Goal: Task Accomplishment & Management: Manage account settings

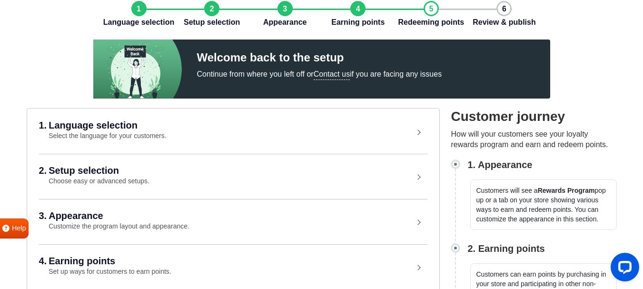
click at [111, 132] on small "Select the language for your customers." at bounding box center [107, 136] width 117 height 8
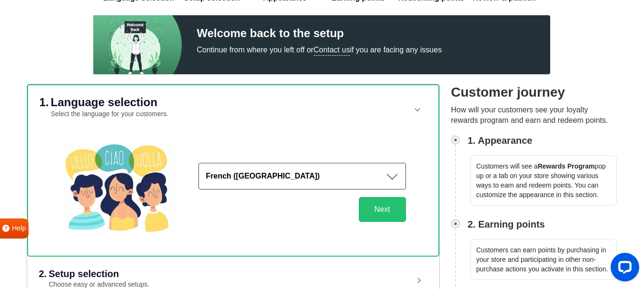
scroll to position [95, 0]
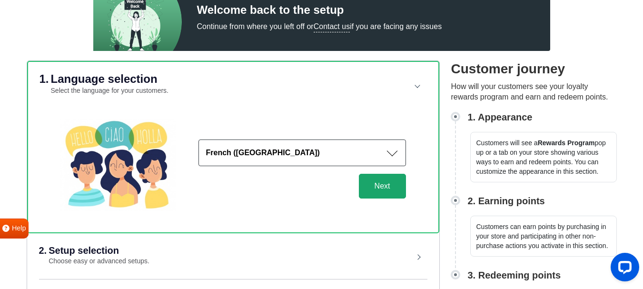
click at [364, 182] on button "Next" at bounding box center [382, 186] width 47 height 25
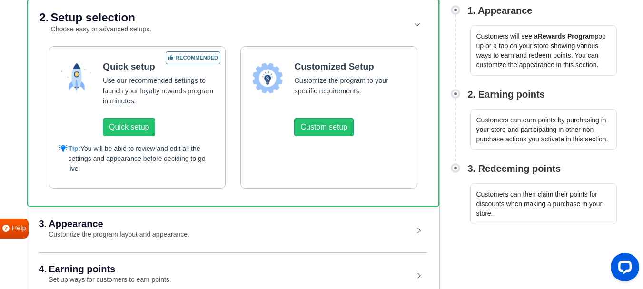
scroll to position [265, 0]
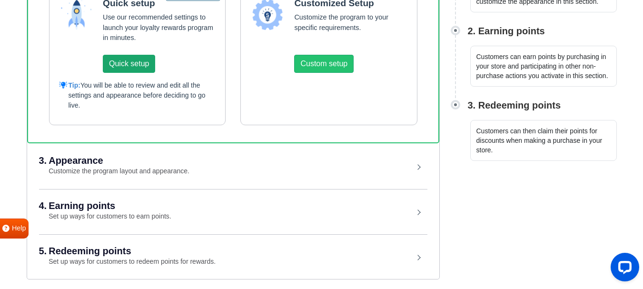
click at [118, 60] on button "Quick setup" at bounding box center [129, 64] width 52 height 18
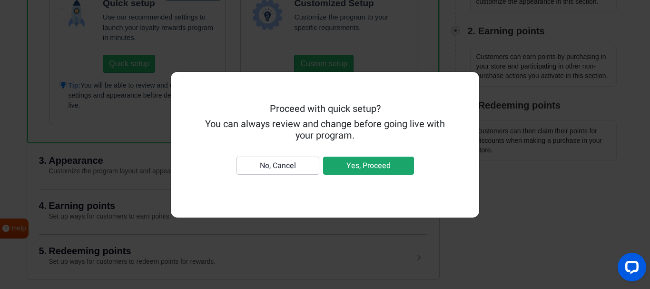
click at [353, 164] on button "Yes, Proceed" at bounding box center [368, 165] width 91 height 18
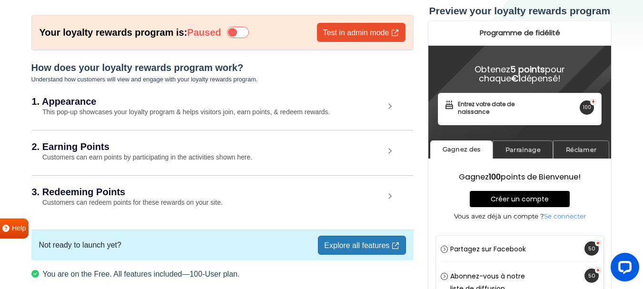
scroll to position [43, 0]
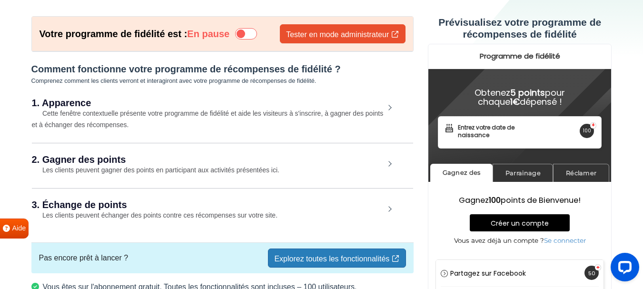
click at [117, 117] on font "Cette fenêtre contextuelle présente votre programme de fidélité et aide les vis…" at bounding box center [207, 118] width 351 height 19
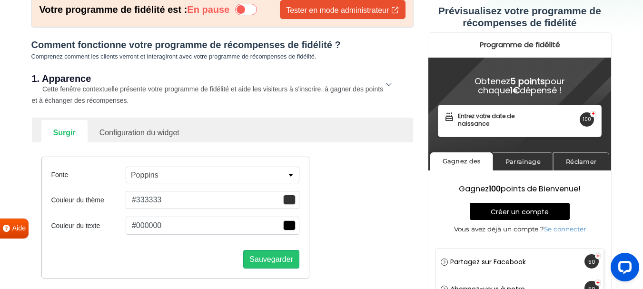
scroll to position [91, 0]
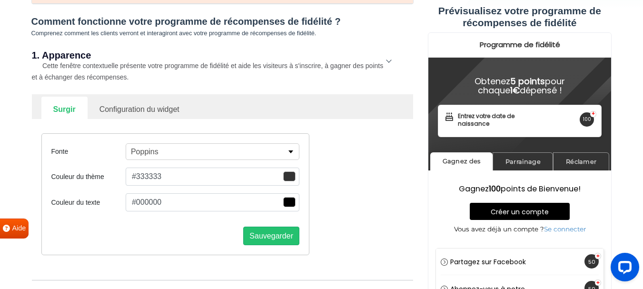
click at [193, 152] on button "Poppins" at bounding box center [213, 151] width 174 height 17
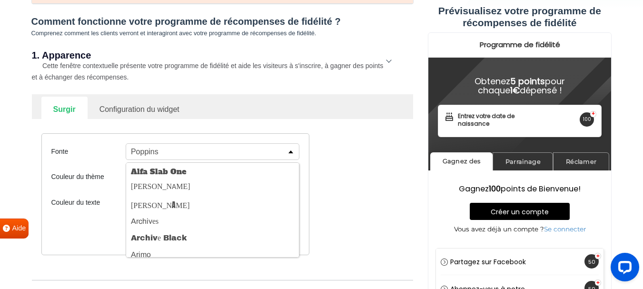
click at [193, 152] on button "Poppins" at bounding box center [213, 151] width 174 height 17
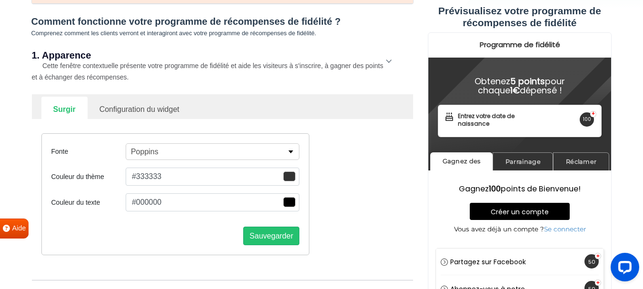
click at [285, 176] on span "button" at bounding box center [289, 176] width 12 height 10
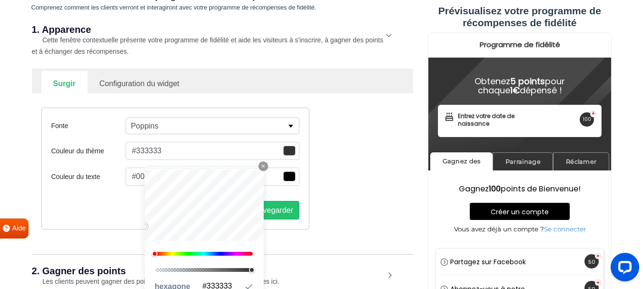
scroll to position [138, 0]
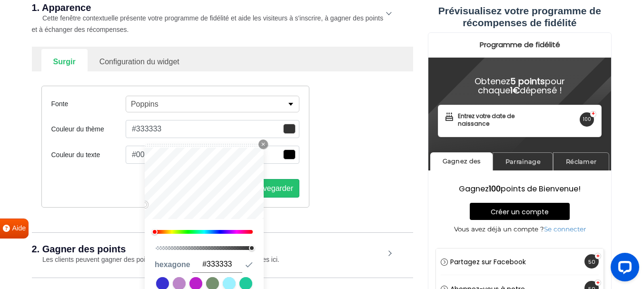
click at [166, 123] on button "#333333" at bounding box center [213, 129] width 174 height 18
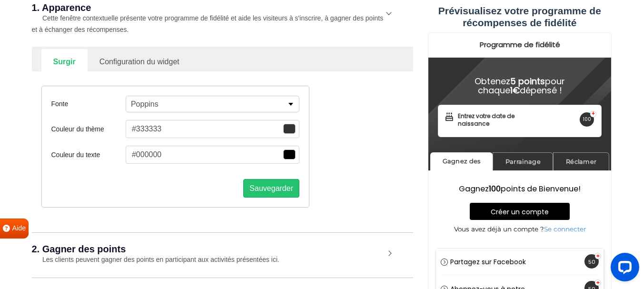
click at [155, 125] on button "#333333" at bounding box center [213, 129] width 174 height 18
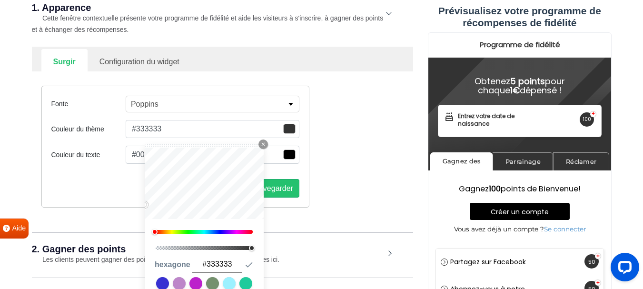
click at [155, 125] on button "#333333" at bounding box center [213, 129] width 174 height 18
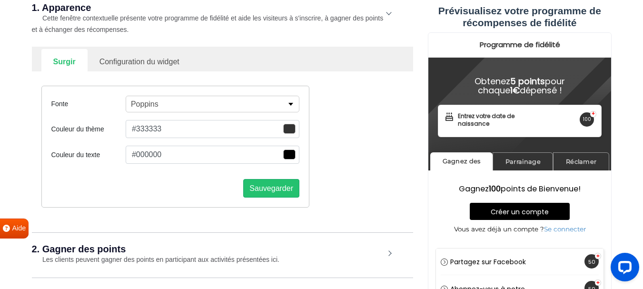
click at [155, 125] on button "#333333" at bounding box center [213, 129] width 174 height 18
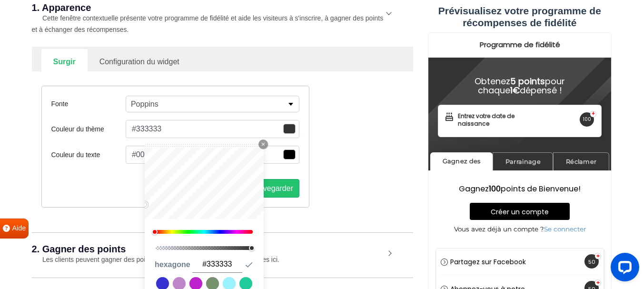
click at [155, 125] on button "#333333" at bounding box center [213, 129] width 174 height 18
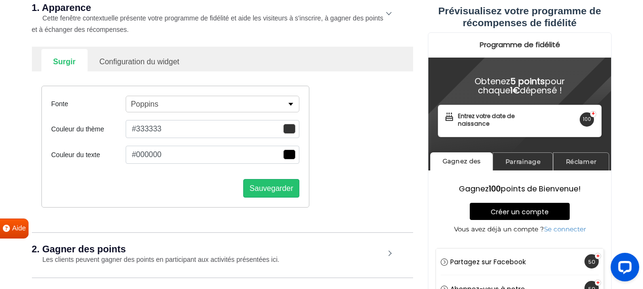
click at [155, 125] on button "#333333" at bounding box center [213, 129] width 174 height 18
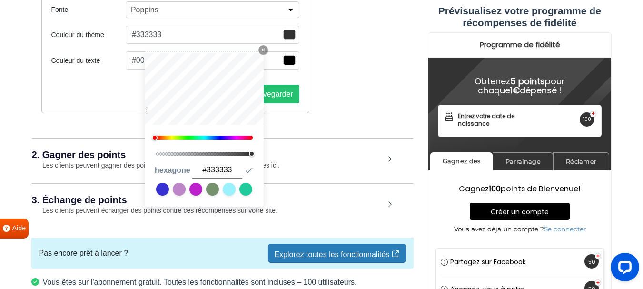
scroll to position [234, 0]
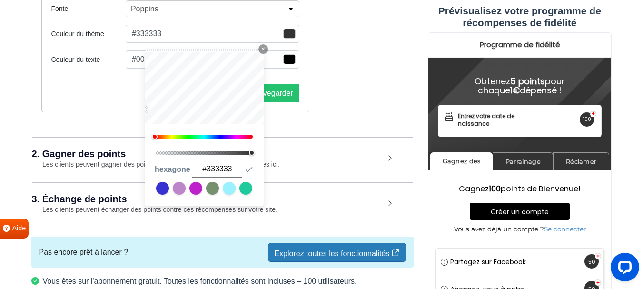
click at [215, 164] on input "#333333" at bounding box center [217, 169] width 50 height 17
type input "#D4AF37"
type input "#d4af37"
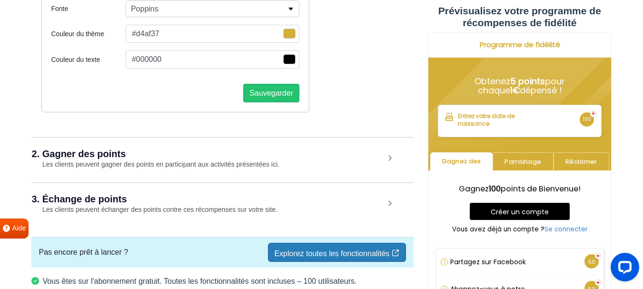
click at [317, 158] on div "2. Gagner des points Les clients peuvent gagner des points en participant aux a…" at bounding box center [222, 159] width 381 height 44
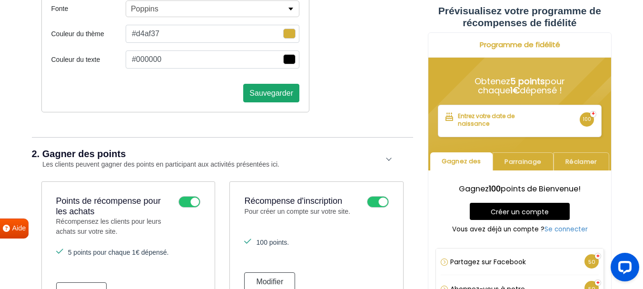
click at [274, 91] on font "Sauvegarder" at bounding box center [271, 93] width 44 height 8
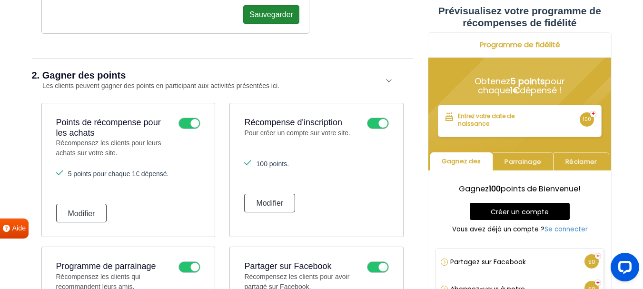
scroll to position [329, 0]
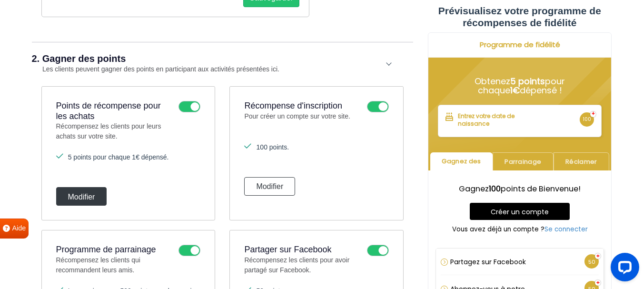
click at [98, 198] on button "Modifier" at bounding box center [81, 196] width 51 height 19
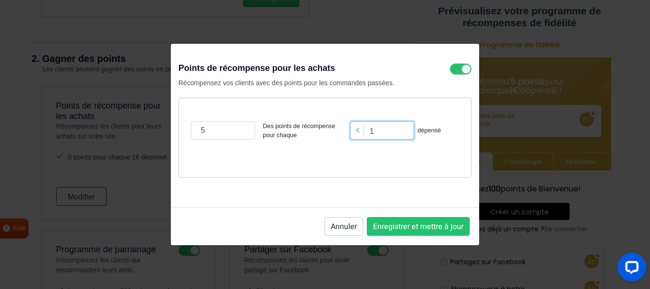
click at [390, 129] on input "1" at bounding box center [382, 130] width 64 height 18
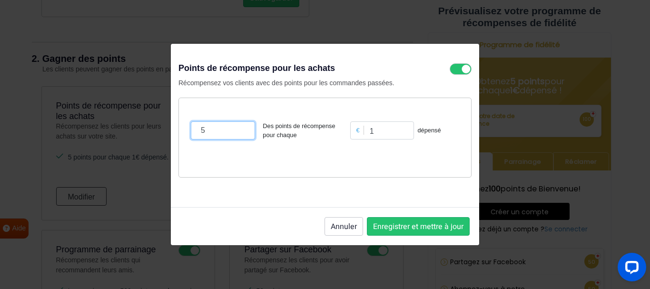
click at [199, 129] on input "5" at bounding box center [223, 130] width 64 height 18
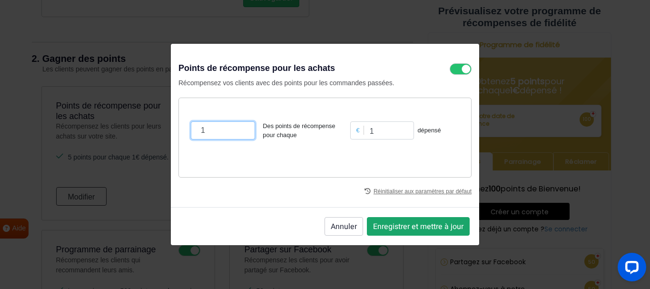
type input "1"
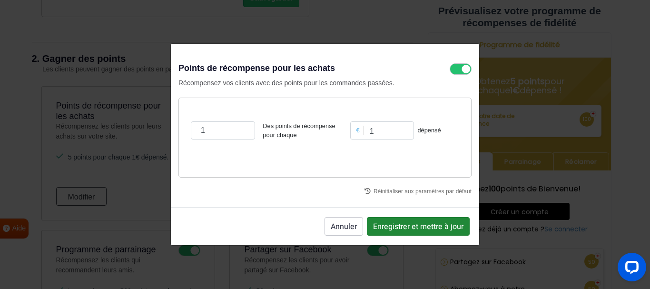
drag, startPoint x: 391, startPoint y: 224, endPoint x: 358, endPoint y: 189, distance: 48.1
click at [392, 224] on font "Enregistrer et mettre à jour" at bounding box center [418, 226] width 90 height 11
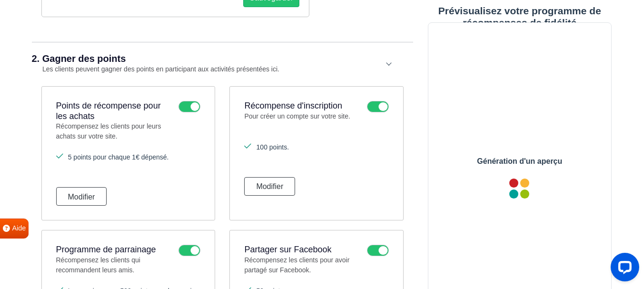
scroll to position [0, 0]
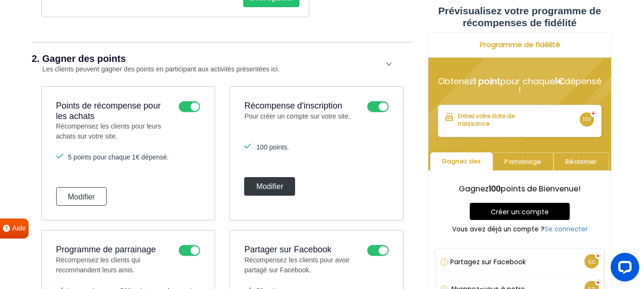
click at [283, 185] on button "Modifier" at bounding box center [269, 186] width 51 height 19
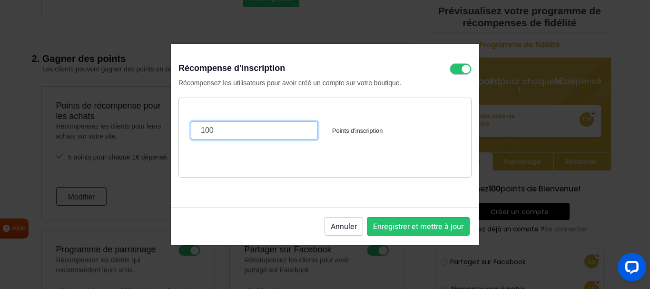
click at [205, 130] on input "100" at bounding box center [254, 130] width 127 height 18
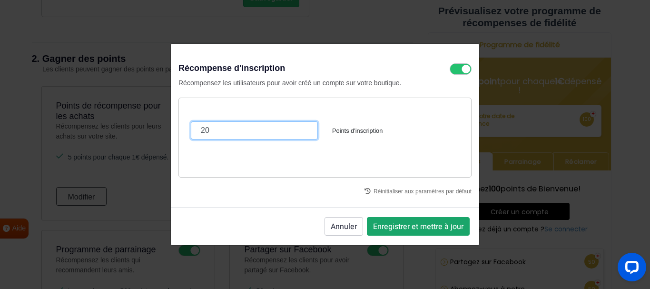
type input "20"
click at [427, 223] on font "Enregistrer et mettre à jour" at bounding box center [418, 226] width 90 height 11
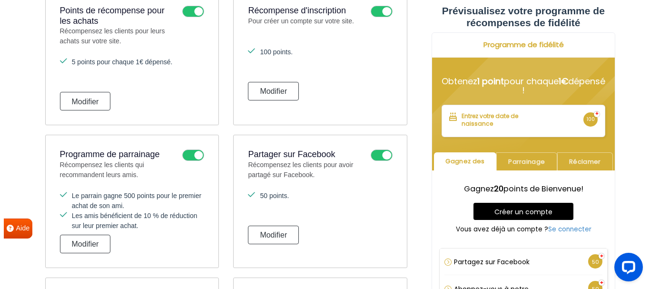
scroll to position [471, 0]
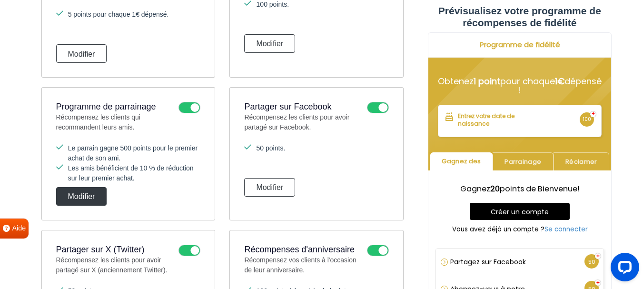
click at [73, 196] on font "Modifier" at bounding box center [81, 196] width 27 height 8
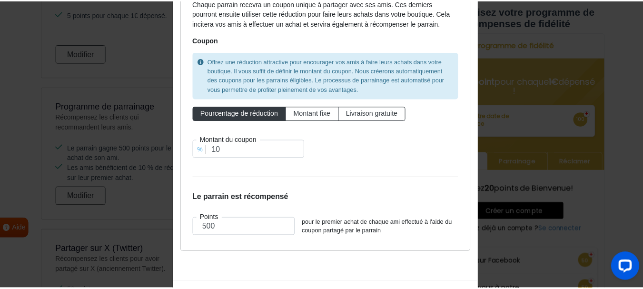
scroll to position [140, 0]
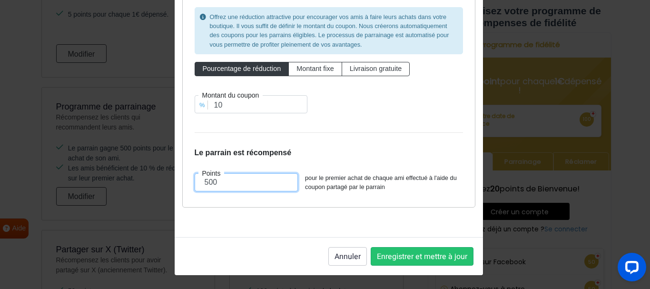
click at [203, 180] on input "500" at bounding box center [247, 182] width 104 height 18
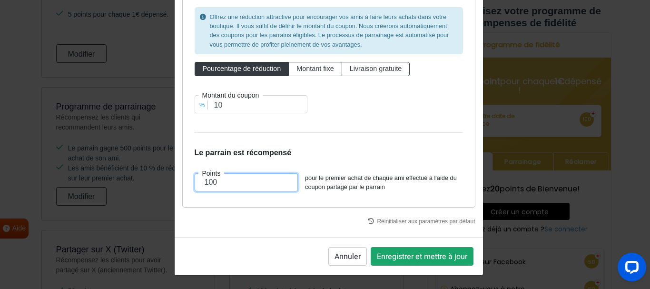
type input "100"
click at [429, 258] on font "Enregistrer et mettre à jour" at bounding box center [422, 256] width 90 height 11
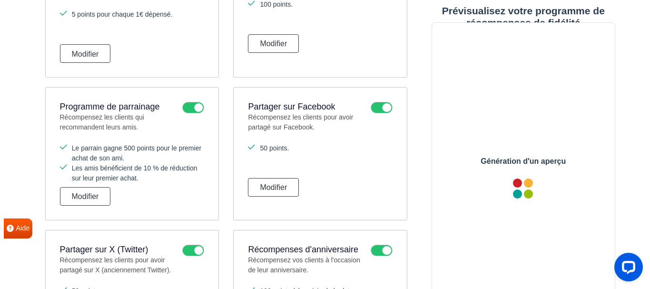
scroll to position [0, 0]
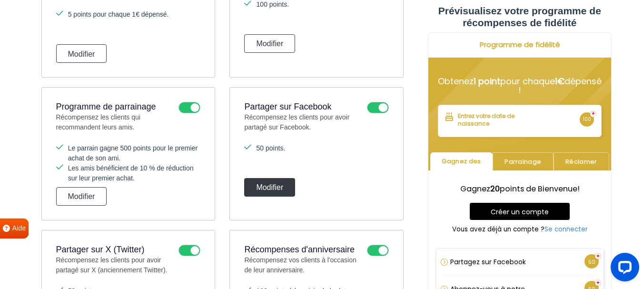
click at [274, 180] on button "Modifier" at bounding box center [269, 187] width 51 height 19
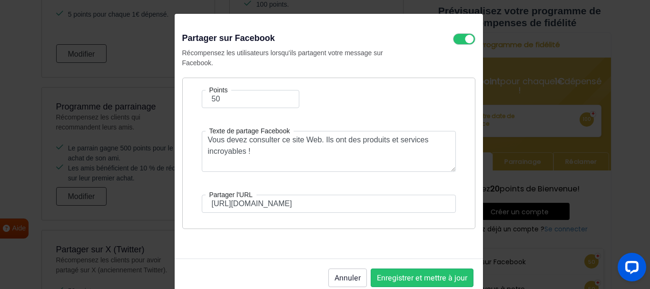
click at [464, 40] on icon at bounding box center [464, 38] width 22 height 11
click at [0, 0] on input "checkbox" at bounding box center [0, 0] width 0 height 0
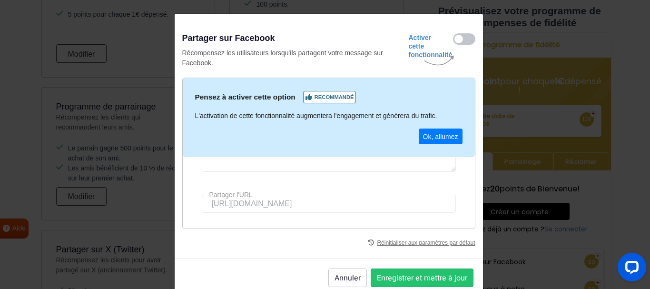
click at [455, 33] on div "Partager sur Facebook Récompensez les utilisateurs lorsqu'ils partagent votre m…" at bounding box center [329, 136] width 308 height 244
click at [421, 288] on footer "Annuler Enregistrer et mettre à jour" at bounding box center [329, 277] width 308 height 38
click at [419, 277] on font "Enregistrer et mettre à jour" at bounding box center [422, 277] width 90 height 11
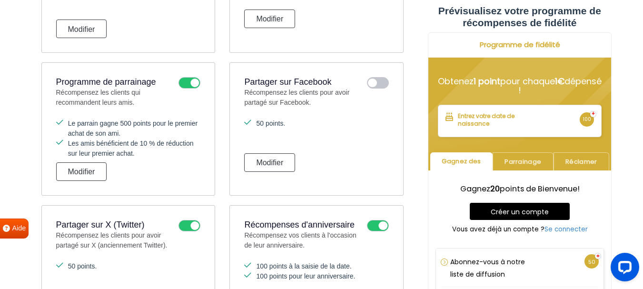
scroll to position [519, 0]
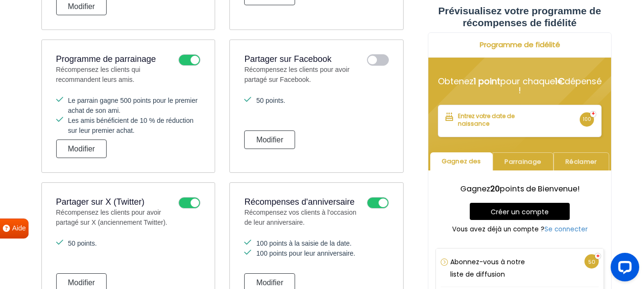
click at [193, 201] on icon at bounding box center [189, 202] width 22 height 11
click at [0, 0] on input "checkbox" at bounding box center [0, 0] width 0 height 0
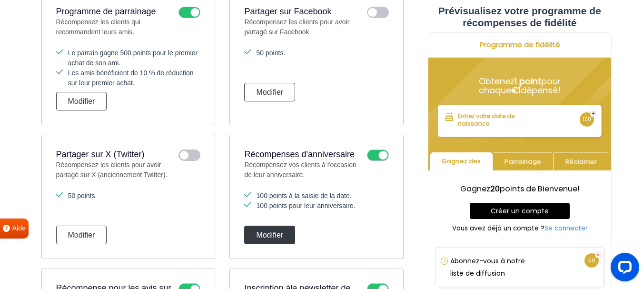
scroll to position [0, 0]
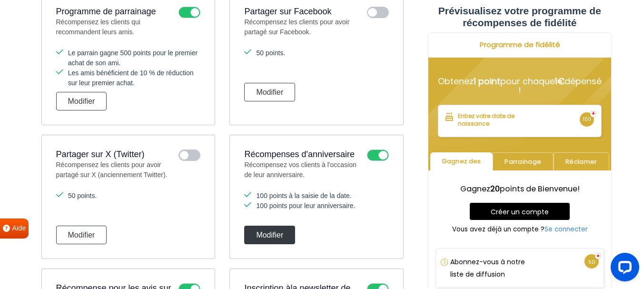
click at [266, 238] on font "Modifier" at bounding box center [269, 235] width 27 height 8
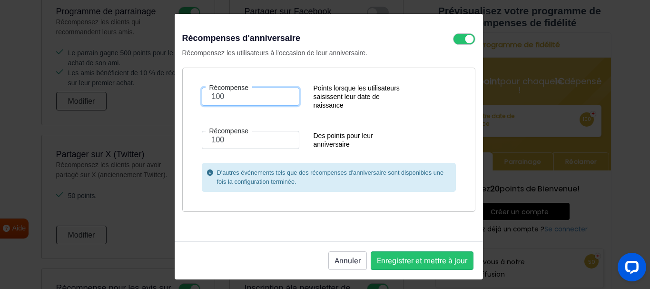
click at [222, 97] on input "100" at bounding box center [251, 97] width 98 height 18
type input "10"
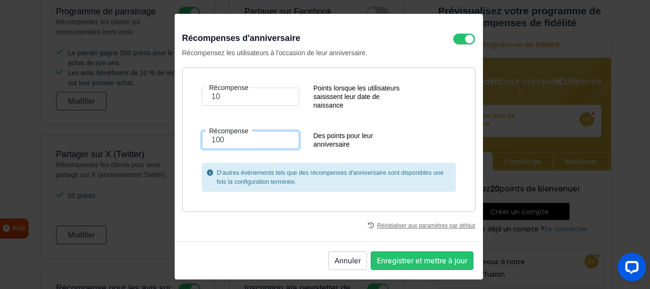
click at [224, 138] on input "100" at bounding box center [251, 140] width 98 height 18
type input "1"
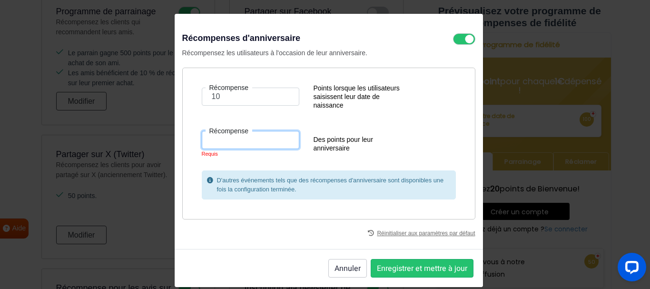
type input "5"
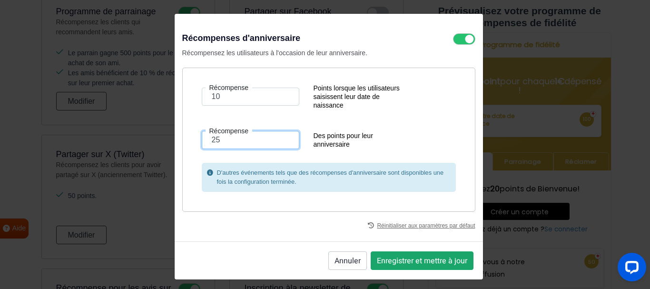
type input "25"
click at [400, 256] on font "Enregistrer et mettre à jour" at bounding box center [422, 260] width 90 height 11
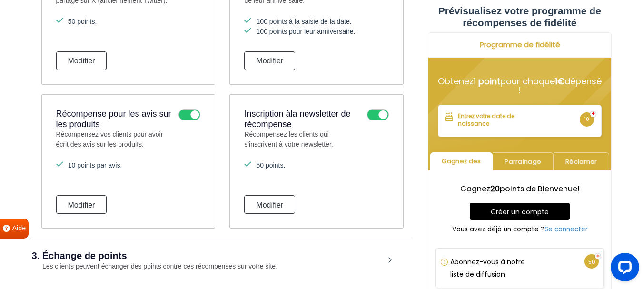
scroll to position [757, 0]
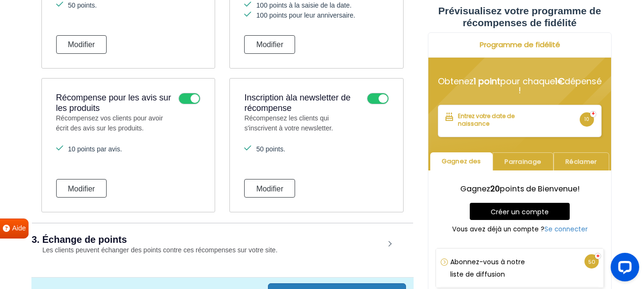
click at [194, 100] on icon at bounding box center [189, 98] width 22 height 11
click at [0, 0] on input "checkbox" at bounding box center [0, 0] width 0 height 0
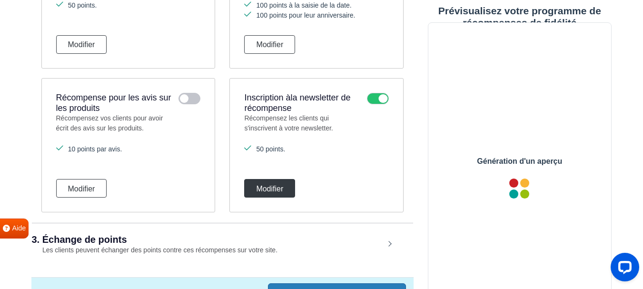
scroll to position [0, 0]
click at [276, 185] on font "Modifier" at bounding box center [269, 188] width 27 height 8
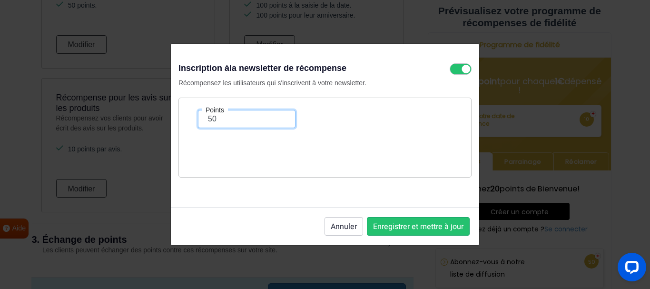
click at [210, 116] on input "50" at bounding box center [247, 119] width 98 height 18
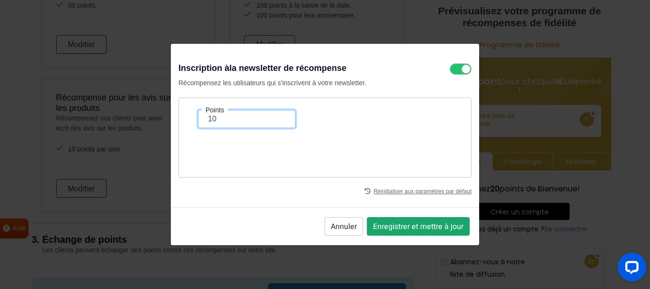
type input "10"
click at [415, 229] on font "Enregistrer et mettre à jour" at bounding box center [418, 226] width 90 height 11
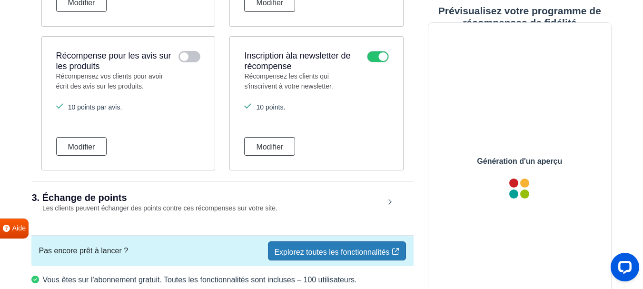
scroll to position [851, 0]
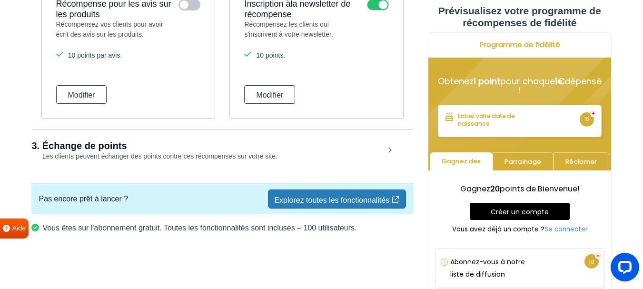
click at [390, 147] on div "3. Échange de points Les clients peuvent échanger des points contre ces récompe…" at bounding box center [222, 151] width 381 height 44
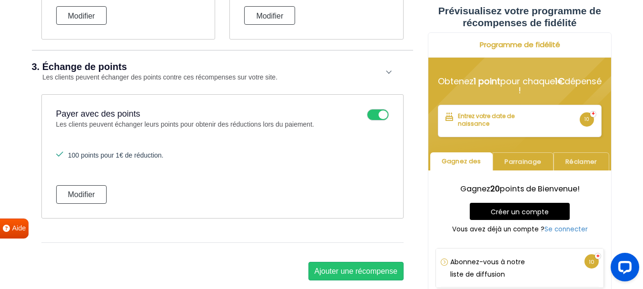
scroll to position [946, 0]
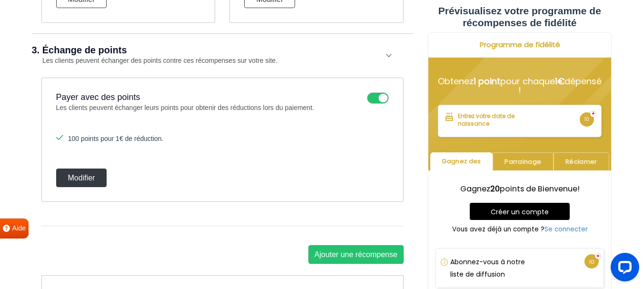
click at [88, 175] on font "Modifier" at bounding box center [81, 178] width 27 height 8
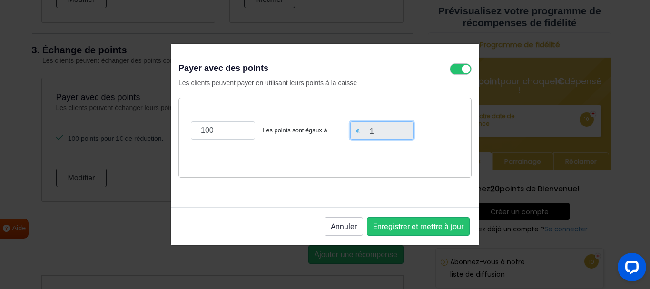
click at [387, 129] on input "1" at bounding box center [382, 130] width 64 height 18
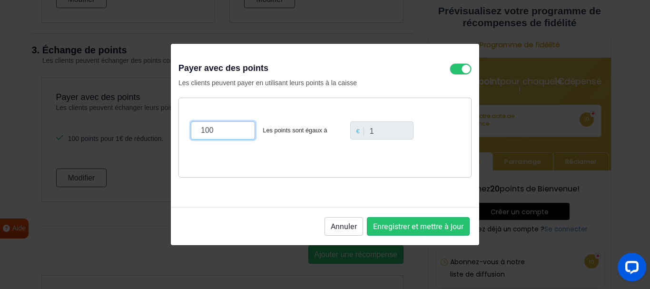
click at [223, 134] on input "100" at bounding box center [223, 130] width 64 height 18
click at [351, 227] on font "Annuler" at bounding box center [344, 226] width 26 height 11
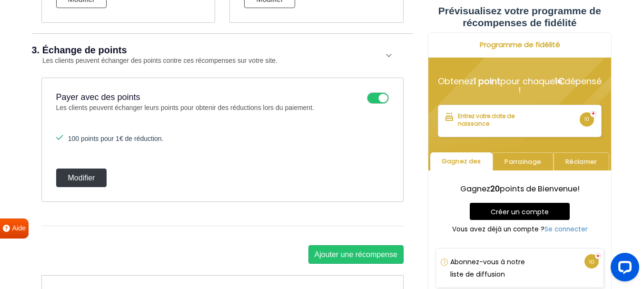
click at [97, 176] on button "Modifier" at bounding box center [81, 177] width 51 height 19
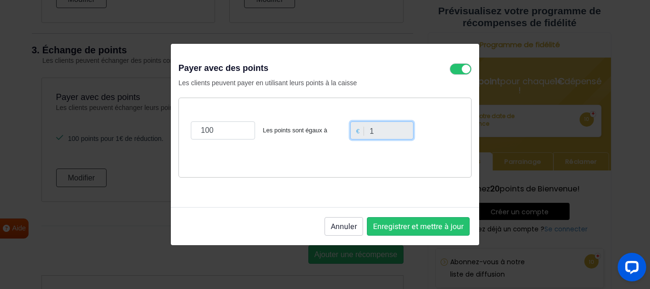
click at [359, 137] on input "1" at bounding box center [382, 130] width 64 height 18
click at [369, 129] on input "1" at bounding box center [382, 130] width 64 height 18
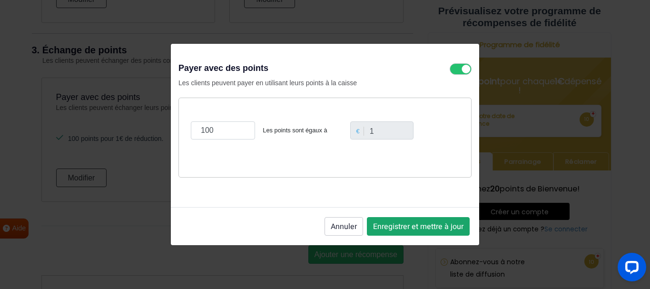
click at [399, 224] on font "Enregistrer et mettre à jour" at bounding box center [418, 226] width 90 height 11
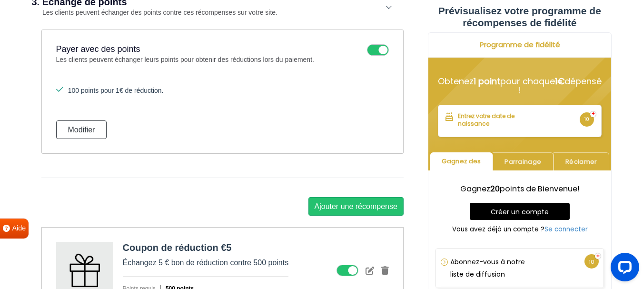
scroll to position [994, 0]
click at [378, 47] on icon at bounding box center [378, 50] width 22 height 11
click at [0, 0] on input "checkbox" at bounding box center [0, 0] width 0 height 0
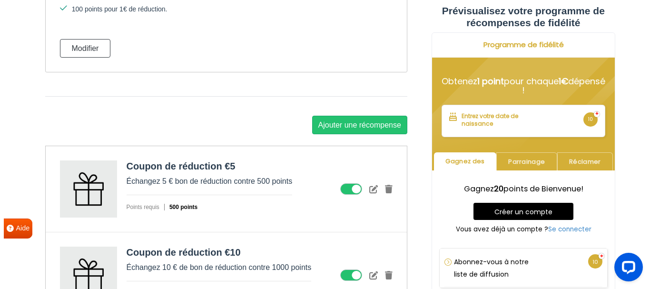
scroll to position [1089, 0]
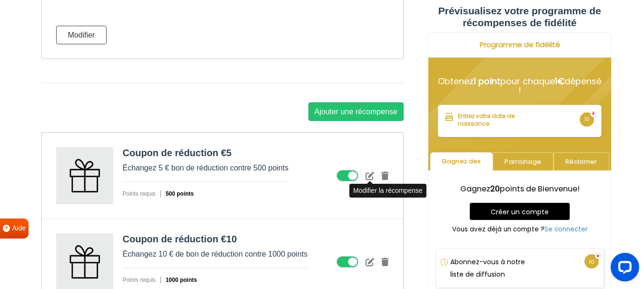
click at [372, 176] on icon at bounding box center [369, 175] width 9 height 9
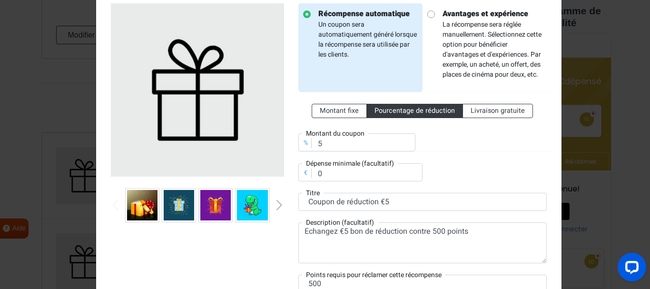
scroll to position [95, 0]
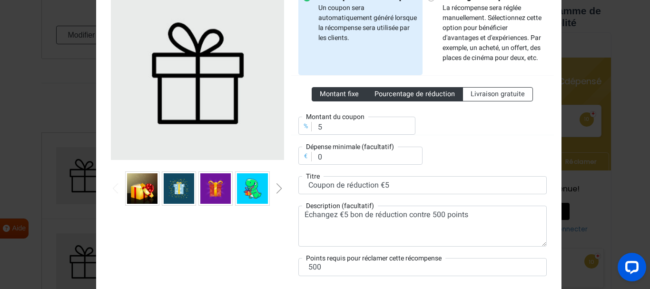
click at [341, 93] on font "Montant fixe" at bounding box center [339, 94] width 39 height 10
click at [326, 93] on input "Montant fixe" at bounding box center [323, 92] width 6 height 6
radio input "true"
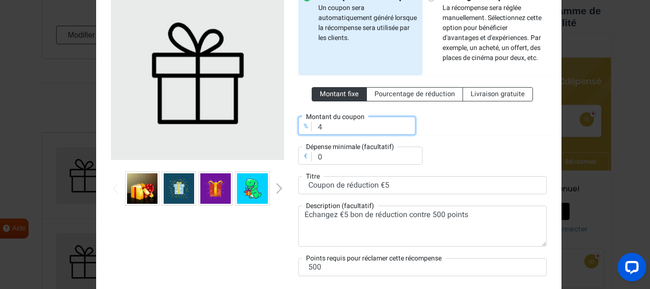
click at [404, 130] on input "4" at bounding box center [356, 126] width 117 height 18
click at [404, 130] on input "3" at bounding box center [356, 126] width 117 height 18
click at [404, 130] on input "2" at bounding box center [356, 126] width 117 height 18
click at [404, 130] on input "1" at bounding box center [356, 126] width 117 height 18
type input "0"
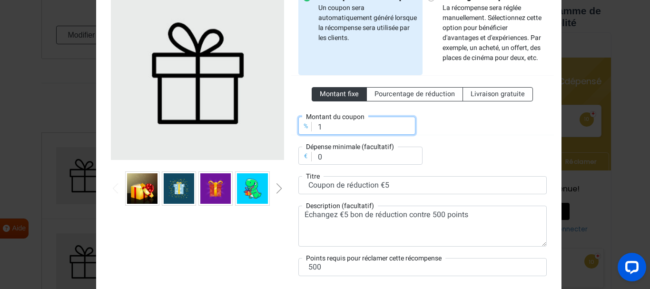
click at [404, 130] on input "0" at bounding box center [356, 126] width 117 height 18
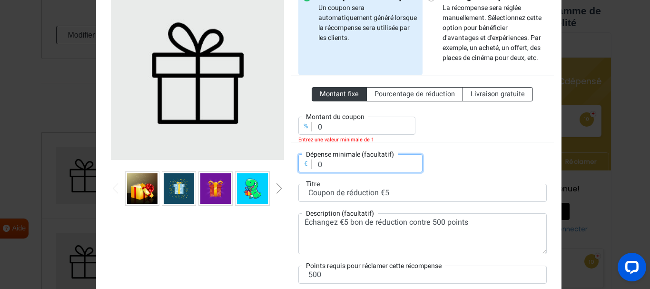
click at [333, 164] on input "0" at bounding box center [360, 163] width 124 height 18
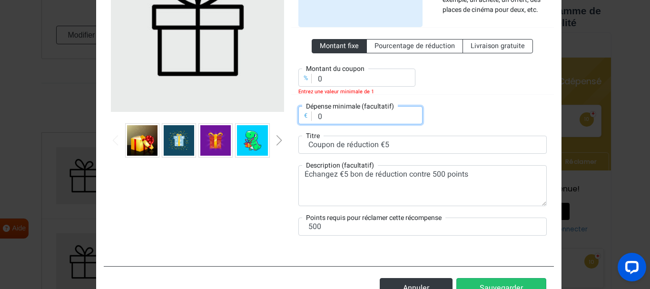
scroll to position [180, 0]
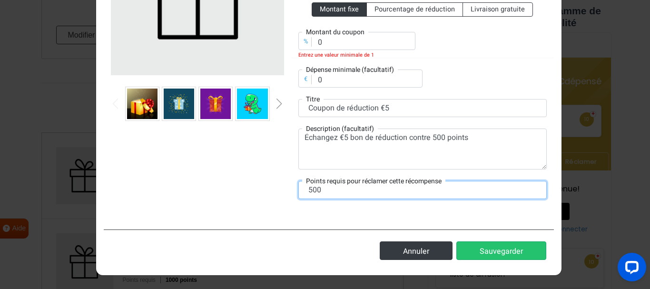
click at [309, 188] on input "500" at bounding box center [422, 190] width 248 height 18
type input "100"
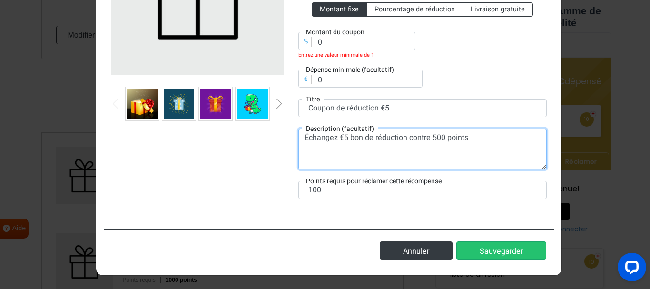
click at [432, 137] on textarea "Échangez €5 bon de réduction contre 500 points" at bounding box center [422, 148] width 248 height 41
click at [408, 169] on textarea "Échangez €5 bon de réduction contre 100 points" at bounding box center [422, 148] width 248 height 41
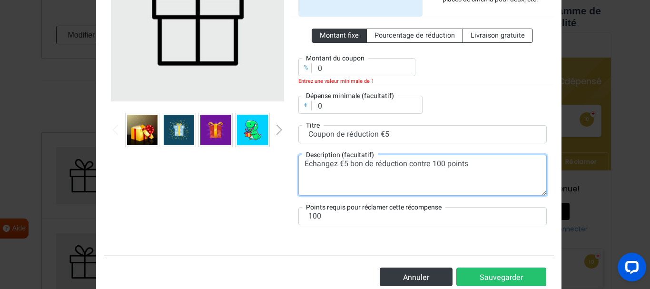
scroll to position [132, 0]
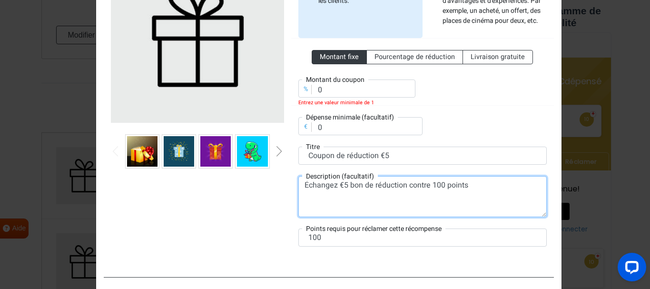
type textarea "Échangez €5 bon de réduction contre 100 points"
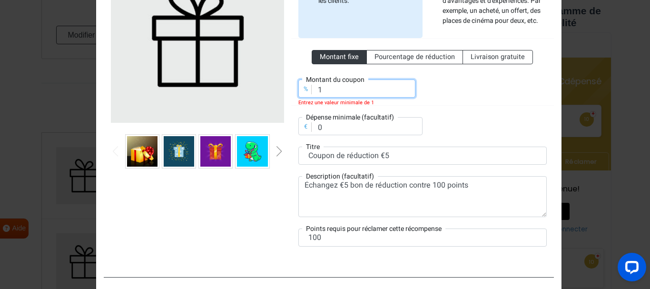
click at [402, 87] on input "1" at bounding box center [356, 88] width 117 height 18
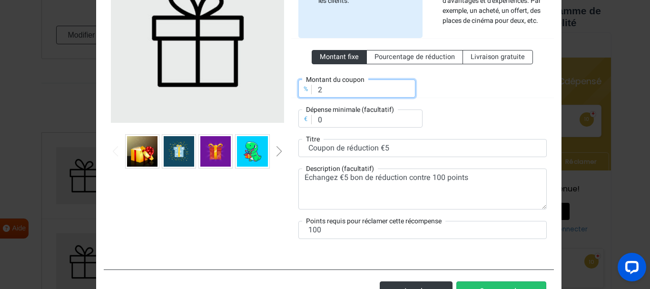
click at [402, 87] on input "2" at bounding box center [356, 88] width 117 height 18
click at [402, 87] on input "3" at bounding box center [356, 88] width 117 height 18
click at [402, 87] on input "4" at bounding box center [356, 88] width 117 height 18
type input "5"
click at [402, 87] on input "5" at bounding box center [356, 88] width 117 height 18
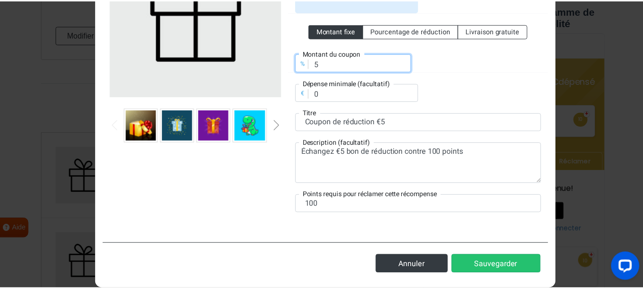
scroll to position [172, 0]
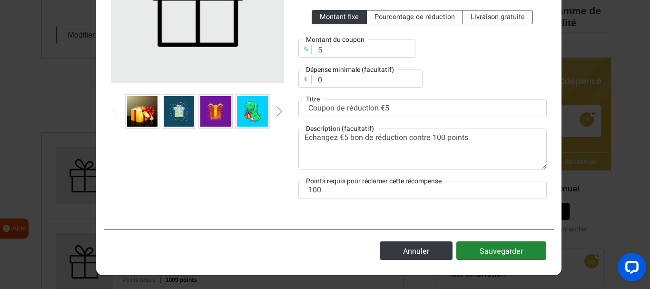
click at [492, 244] on button "Sauvegarder" at bounding box center [501, 250] width 90 height 19
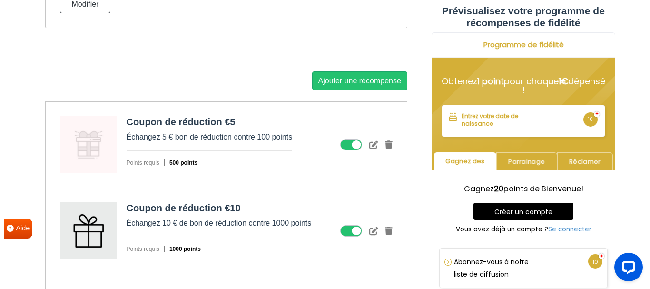
scroll to position [1136, 0]
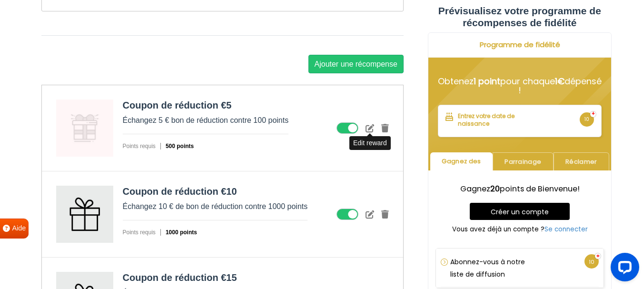
click at [372, 127] on icon at bounding box center [369, 128] width 9 height 9
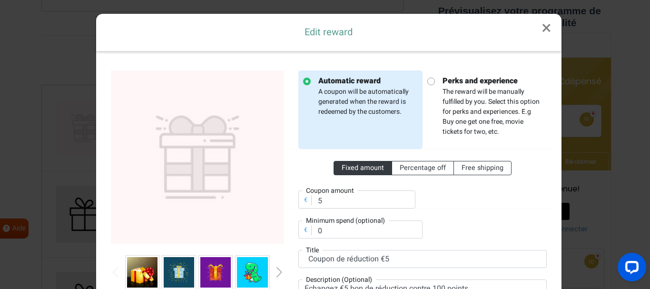
scroll to position [0, 0]
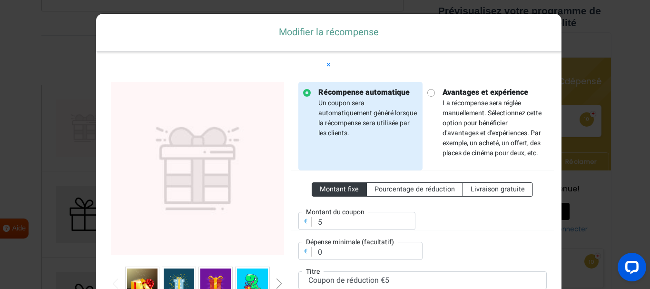
click at [210, 147] on img at bounding box center [197, 168] width 173 height 173
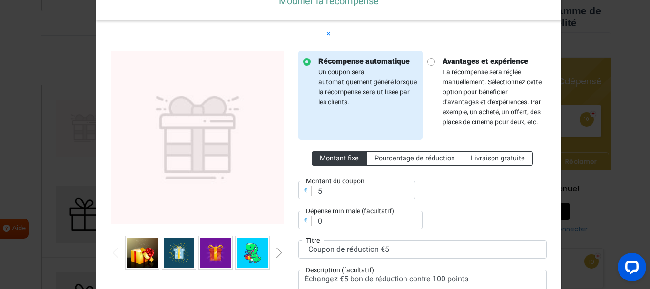
scroll to position [95, 0]
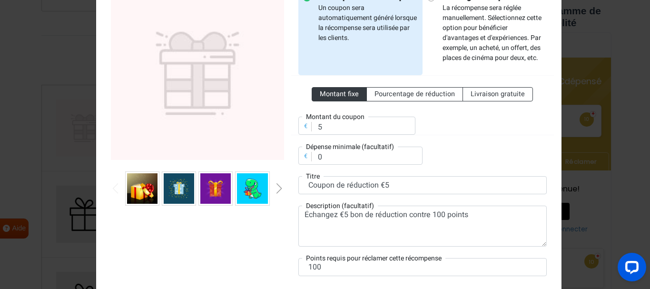
click at [277, 188] on div "Diapositive suivante" at bounding box center [279, 188] width 5 height 10
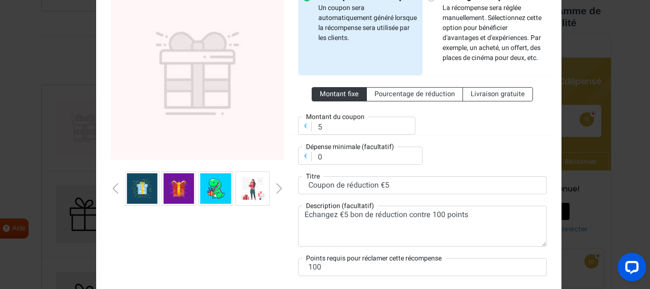
click at [277, 188] on div "Diapositive suivante" at bounding box center [279, 188] width 5 height 10
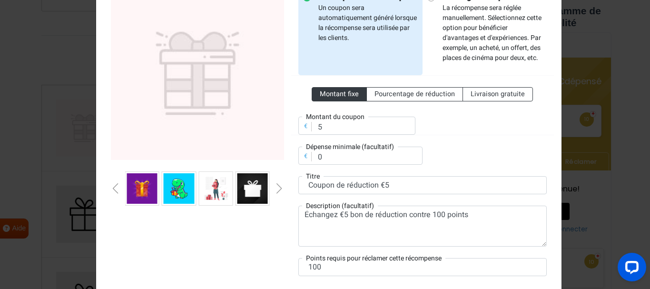
click at [277, 188] on div "Diapositive suivante" at bounding box center [279, 188] width 5 height 10
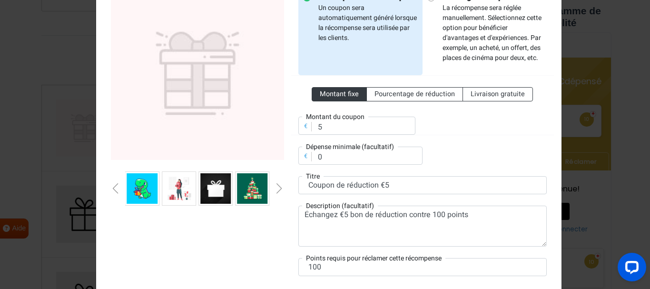
click at [277, 188] on div "Diapositive suivante" at bounding box center [279, 188] width 5 height 10
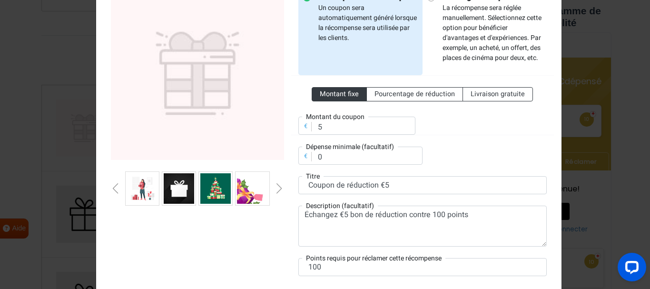
click at [277, 188] on div "Diapositive suivante" at bounding box center [279, 188] width 5 height 10
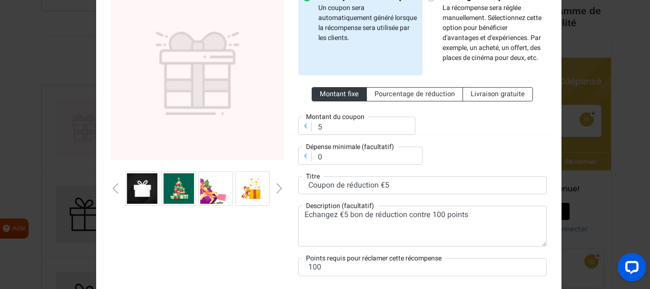
click at [135, 191] on img at bounding box center [142, 188] width 30 height 30
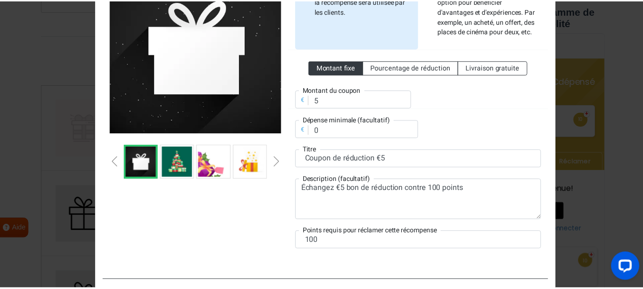
scroll to position [143, 0]
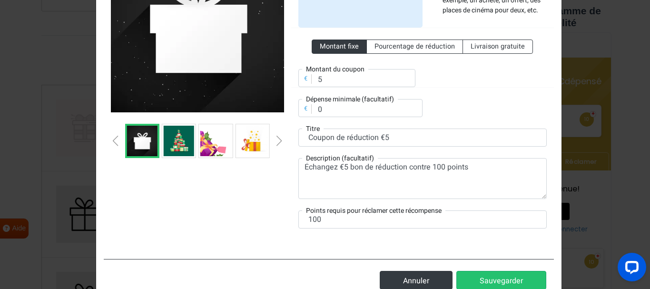
click at [277, 143] on div "Diapositive suivante" at bounding box center [279, 141] width 5 height 10
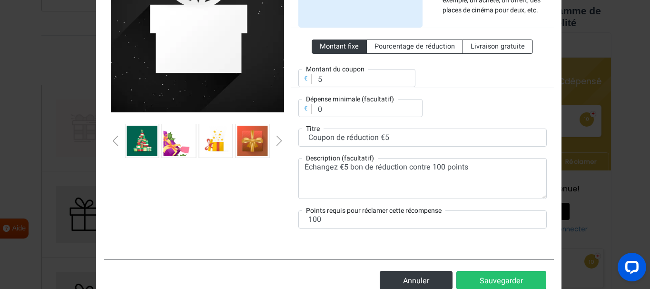
click at [277, 143] on div "Diapositive suivante" at bounding box center [279, 141] width 5 height 10
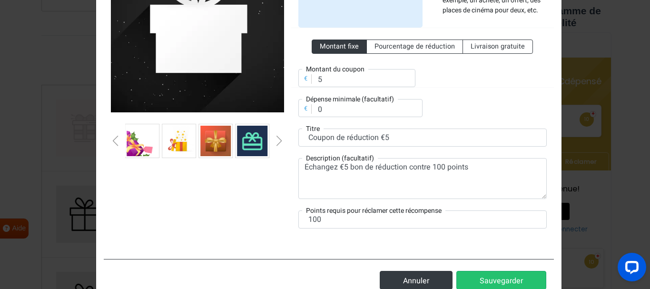
click at [277, 143] on div "Diapositive suivante" at bounding box center [279, 141] width 5 height 10
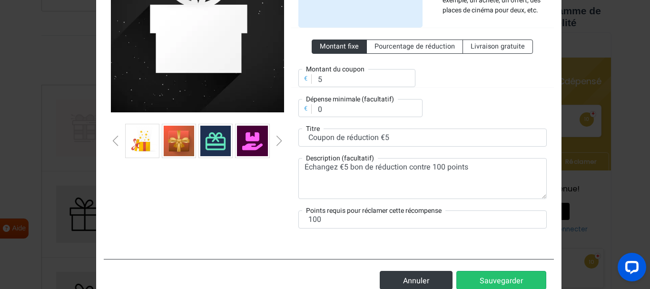
click at [277, 143] on div "Diapositive suivante" at bounding box center [279, 141] width 5 height 10
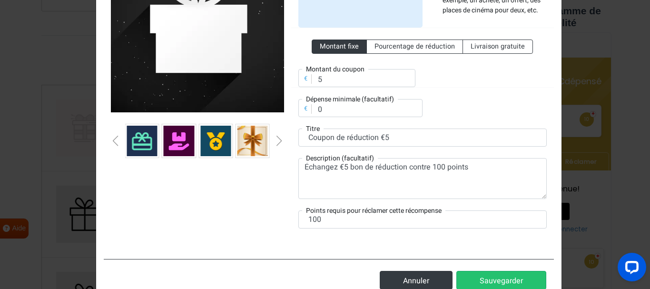
click at [277, 143] on div "Diapositive suivante" at bounding box center [279, 141] width 5 height 10
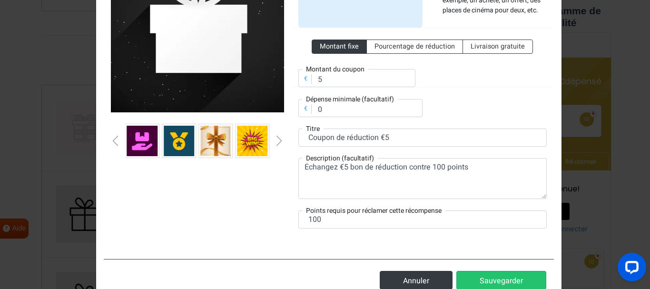
click at [277, 143] on div "Diapositive suivante" at bounding box center [279, 141] width 5 height 10
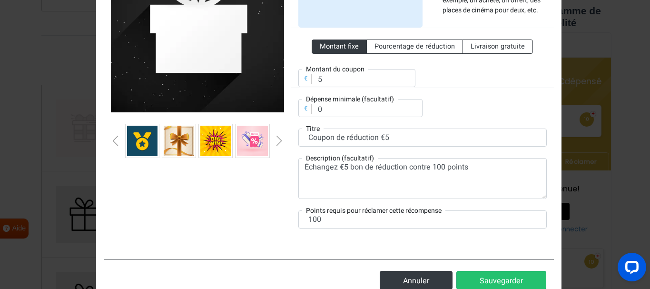
click at [277, 143] on div "Diapositive suivante" at bounding box center [279, 141] width 5 height 10
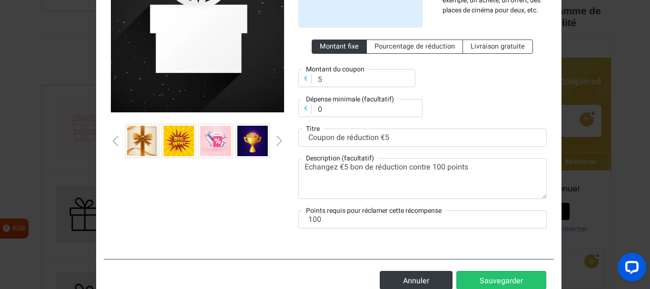
click at [277, 143] on div "Diapositive suivante" at bounding box center [279, 141] width 5 height 10
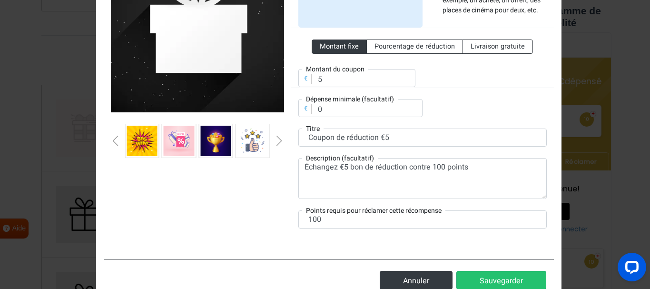
click at [277, 143] on div "Diapositive suivante" at bounding box center [279, 141] width 5 height 10
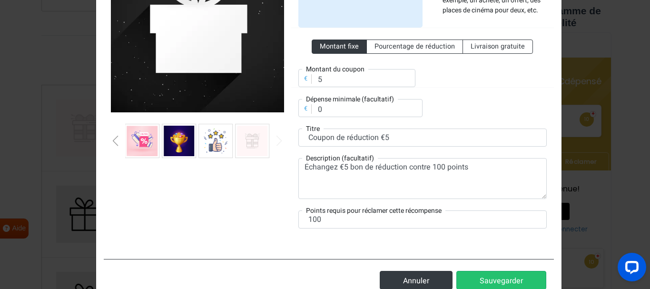
click at [277, 143] on div "Diapositive suivante" at bounding box center [279, 141] width 5 height 10
click at [502, 272] on button "Sauvegarder" at bounding box center [501, 280] width 90 height 19
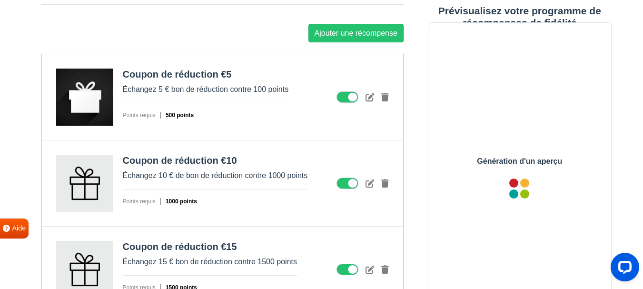
scroll to position [1184, 0]
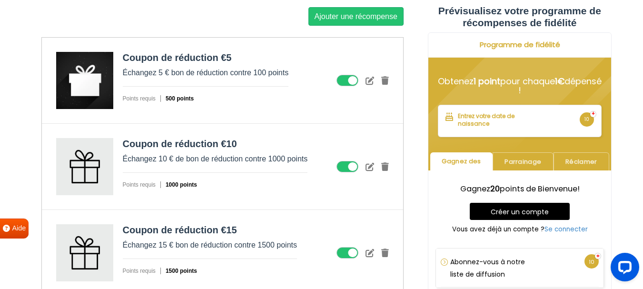
drag, startPoint x: 85, startPoint y: 173, endPoint x: 92, endPoint y: 182, distance: 11.1
click at [92, 182] on figure at bounding box center [84, 166] width 57 height 57
drag, startPoint x: 88, startPoint y: 166, endPoint x: 265, endPoint y: 184, distance: 178.7
click at [265, 184] on div "Points requis 1000 points" at bounding box center [215, 184] width 185 height 9
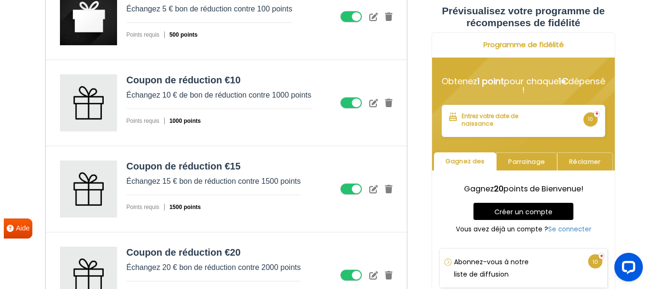
scroll to position [1231, 0]
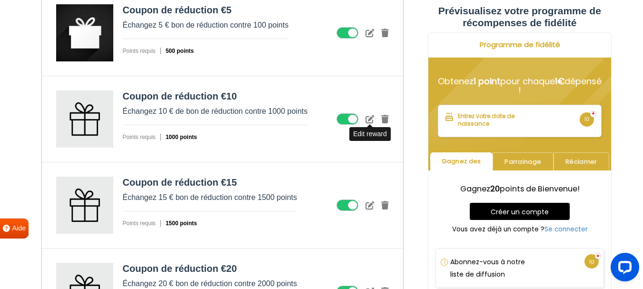
click at [367, 123] on icon at bounding box center [369, 119] width 9 height 9
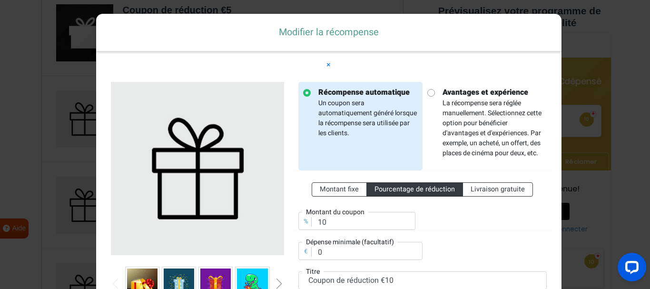
scroll to position [48, 0]
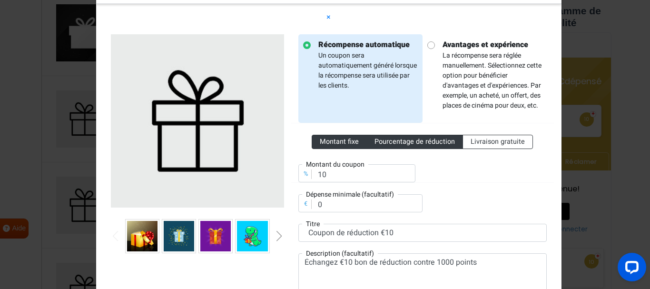
click at [346, 140] on font "Montant fixe" at bounding box center [339, 142] width 39 height 10
click at [326, 140] on input "Montant fixe" at bounding box center [323, 140] width 6 height 6
radio input "true"
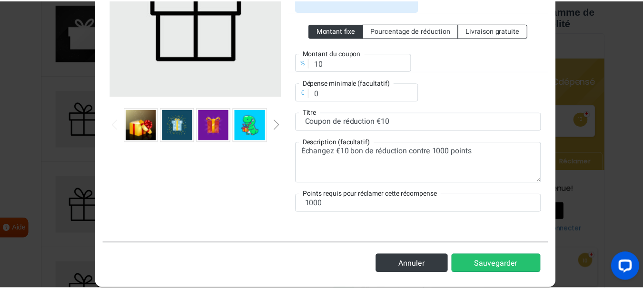
scroll to position [172, 0]
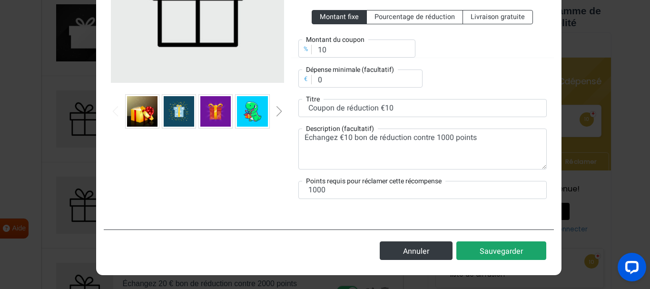
click at [482, 248] on font "Sauvegarder" at bounding box center [500, 250] width 43 height 11
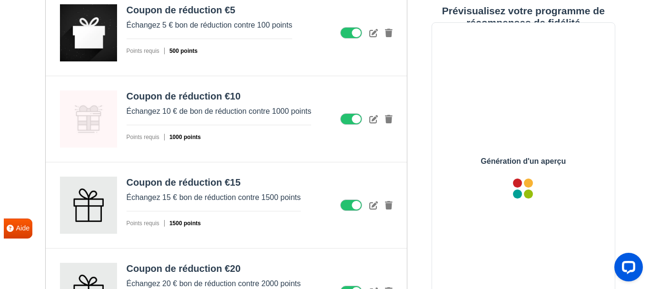
scroll to position [0, 0]
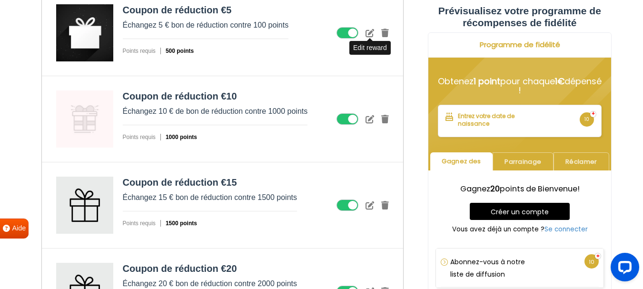
click at [370, 37] on icon at bounding box center [369, 33] width 9 height 9
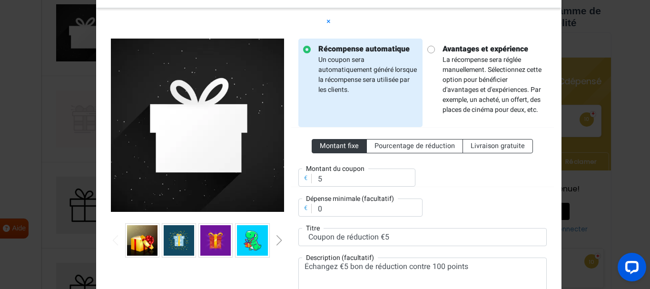
scroll to position [95, 0]
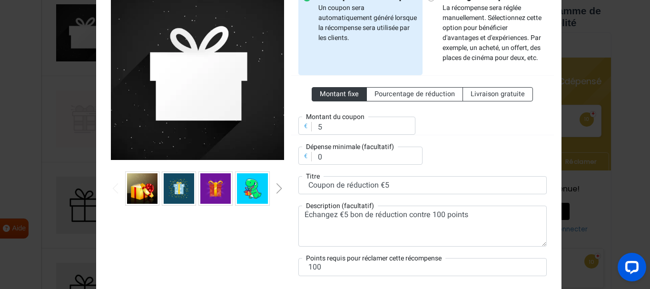
click at [130, 190] on img at bounding box center [142, 188] width 30 height 30
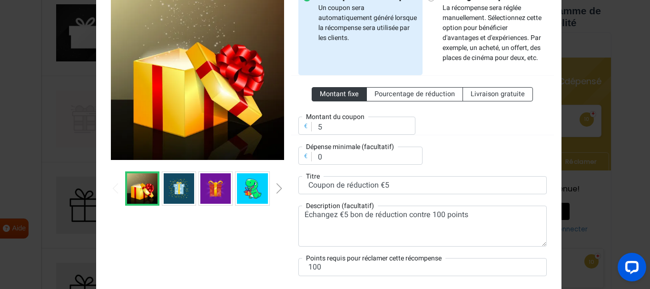
click at [277, 185] on div "Diapositive suivante" at bounding box center [279, 188] width 5 height 10
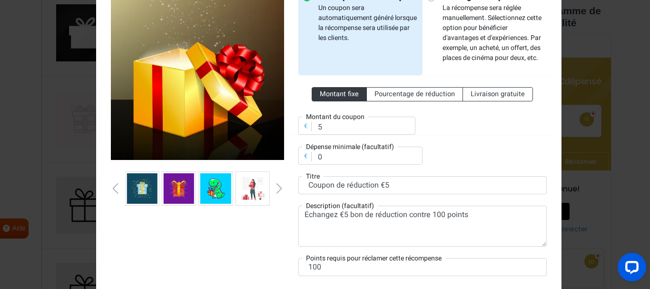
click at [277, 185] on div "Diapositive suivante" at bounding box center [279, 188] width 5 height 10
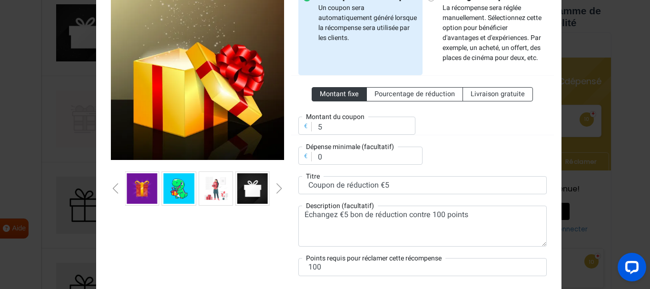
click at [277, 185] on div "Diapositive suivante" at bounding box center [279, 188] width 5 height 10
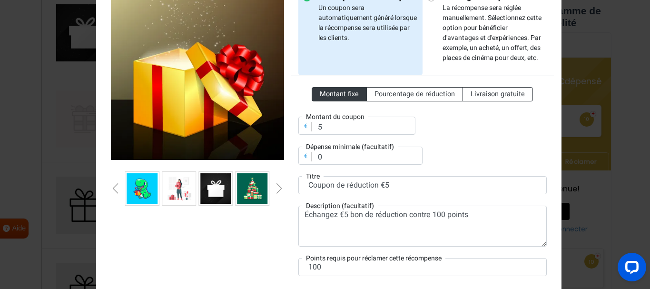
click at [277, 185] on div "Diapositive suivante" at bounding box center [279, 188] width 5 height 10
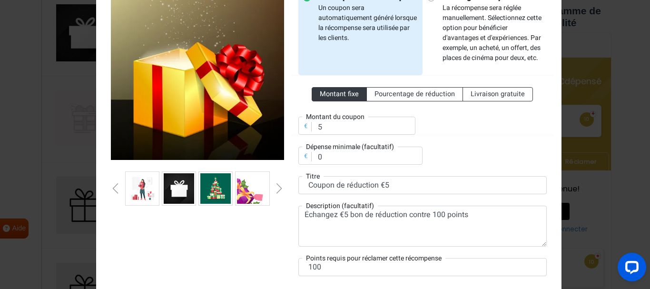
click at [277, 185] on div "Diapositive suivante" at bounding box center [279, 188] width 5 height 10
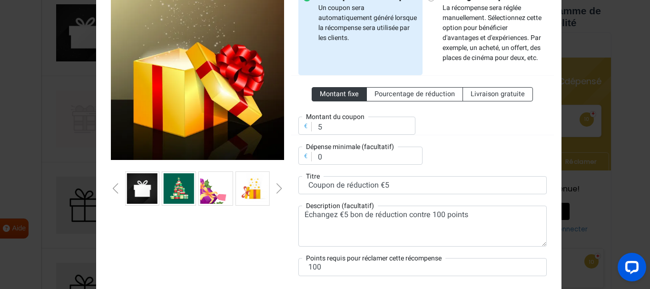
click at [277, 185] on div "Diapositive suivante" at bounding box center [279, 188] width 5 height 10
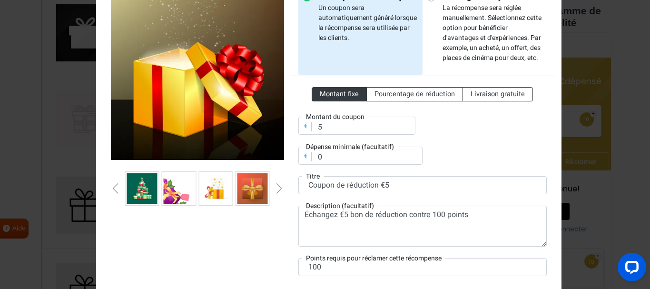
click at [277, 185] on div "Diapositive suivante" at bounding box center [279, 188] width 5 height 10
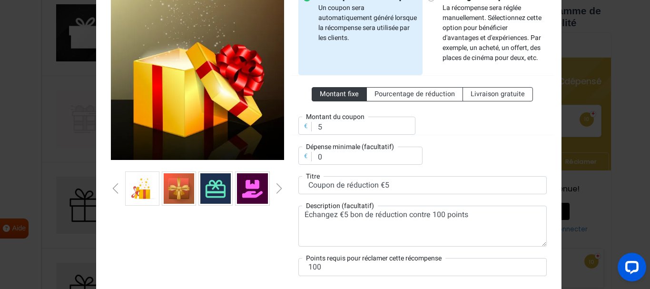
click at [277, 185] on div "Diapositive suivante" at bounding box center [279, 188] width 5 height 10
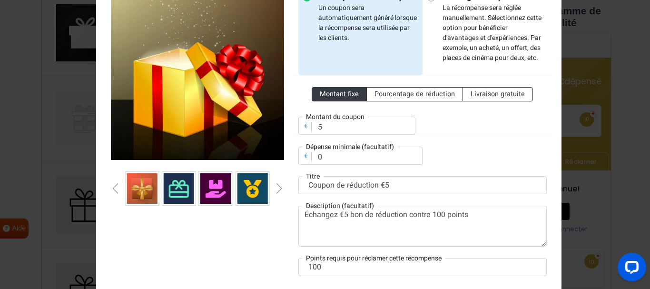
click at [277, 185] on div "Diapositive suivante" at bounding box center [279, 188] width 5 height 10
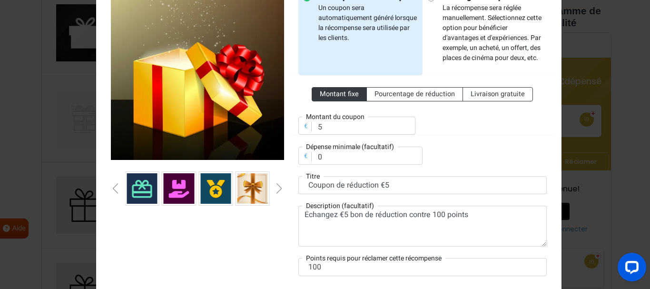
click at [277, 185] on div "Diapositive suivante" at bounding box center [279, 188] width 5 height 10
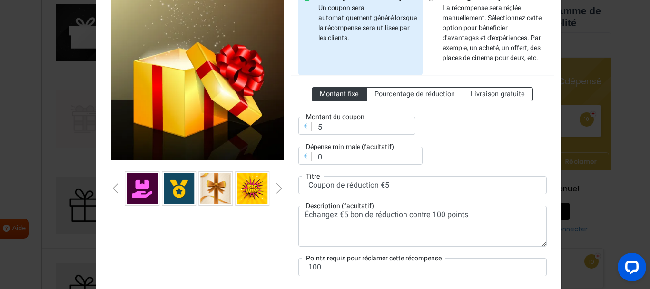
click at [277, 185] on div "Diapositive suivante" at bounding box center [279, 188] width 5 height 10
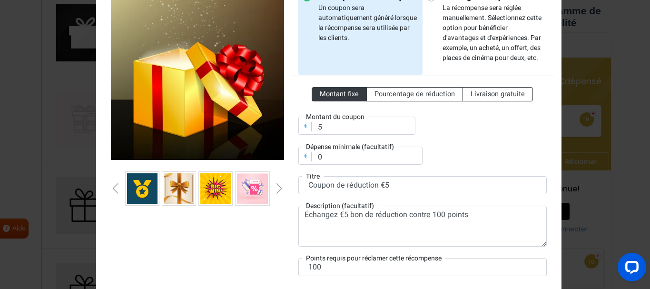
click at [277, 185] on div "Diapositive suivante" at bounding box center [279, 188] width 5 height 10
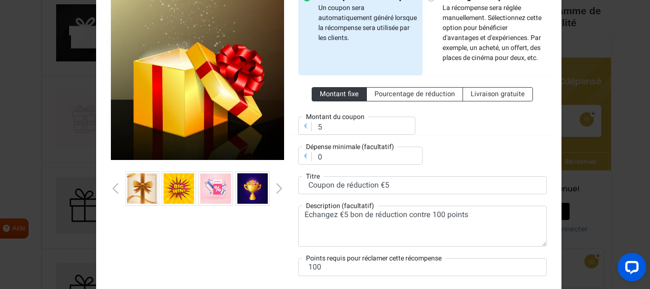
click at [277, 185] on div "Diapositive suivante" at bounding box center [279, 188] width 5 height 10
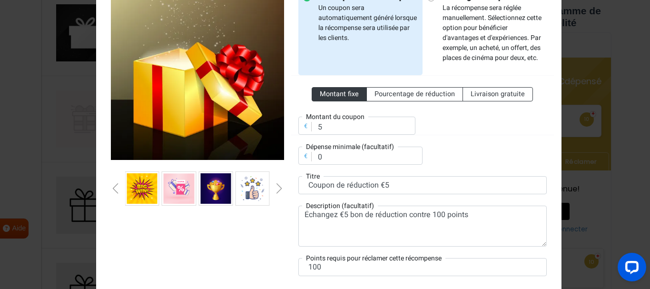
click at [277, 185] on div "Diapositive suivante" at bounding box center [279, 188] width 5 height 10
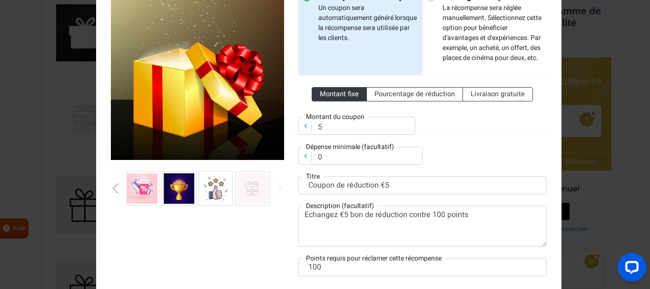
click at [277, 185] on div "Diapositive suivante" at bounding box center [279, 188] width 5 height 10
click at [246, 195] on img at bounding box center [252, 188] width 30 height 30
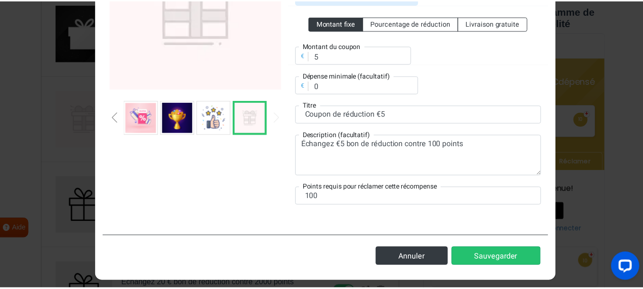
scroll to position [172, 0]
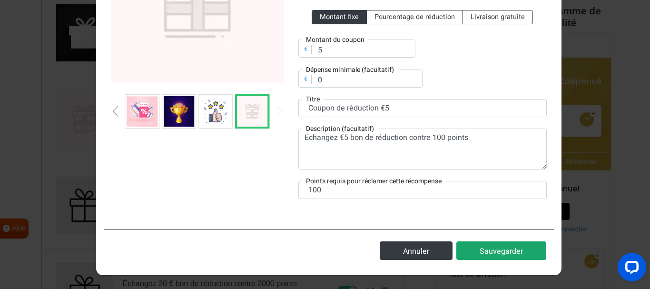
click at [497, 250] on font "Sauvegarder" at bounding box center [500, 250] width 43 height 11
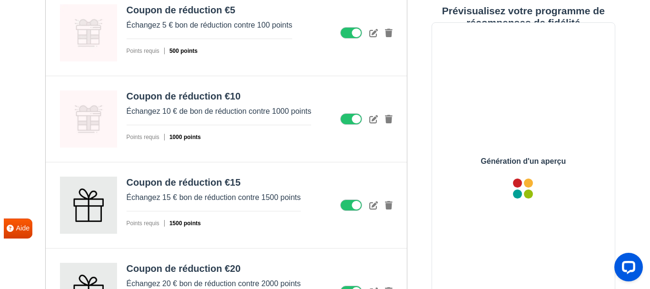
scroll to position [0, 0]
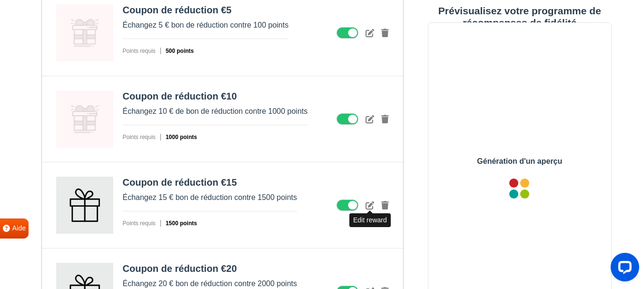
click at [371, 203] on icon at bounding box center [369, 205] width 9 height 9
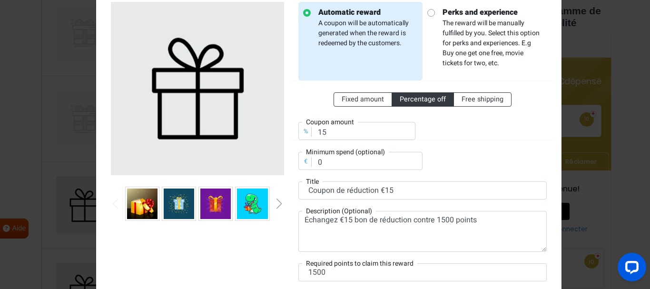
scroll to position [95, 0]
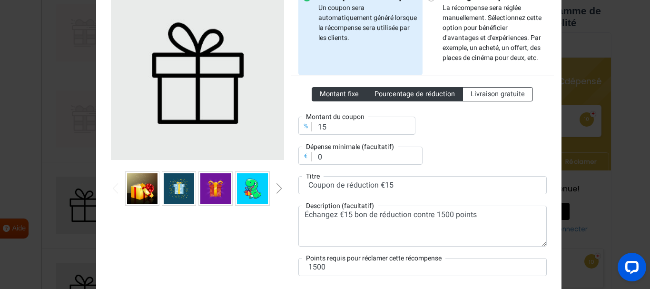
click at [350, 95] on font "Montant fixe" at bounding box center [339, 94] width 39 height 10
click at [326, 95] on input "Montant fixe" at bounding box center [323, 92] width 6 height 6
radio input "true"
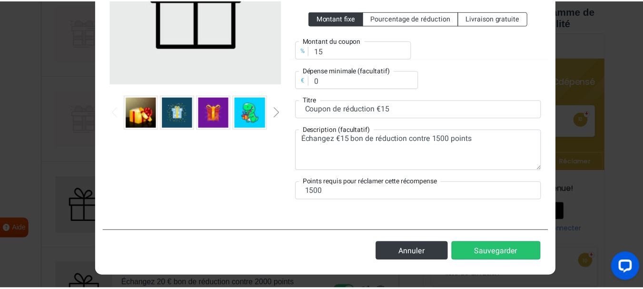
scroll to position [172, 0]
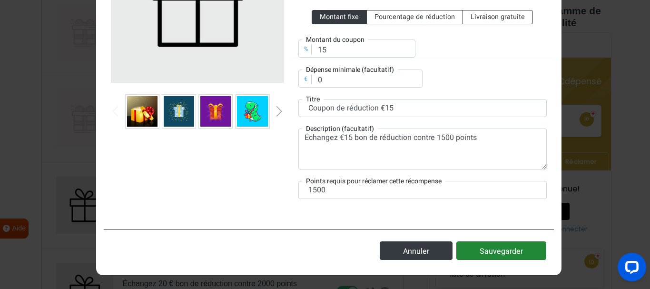
click at [503, 249] on font "Sauvegarder" at bounding box center [500, 250] width 43 height 11
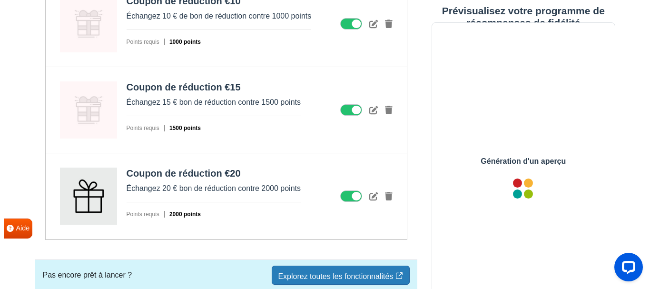
scroll to position [0, 0]
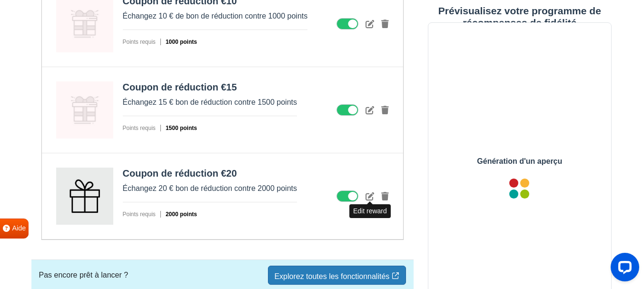
click at [370, 199] on icon at bounding box center [369, 196] width 9 height 9
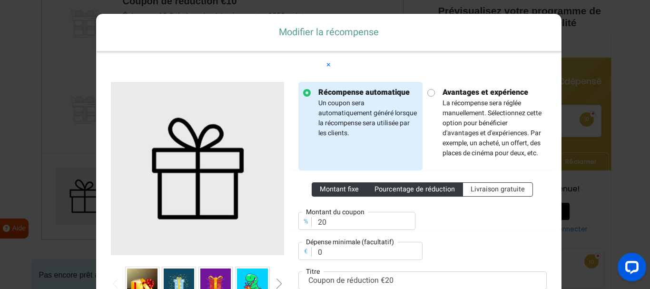
click at [351, 189] on font "Montant fixe" at bounding box center [339, 189] width 39 height 10
click at [326, 189] on input "Montant fixe" at bounding box center [323, 187] width 6 height 6
radio input "true"
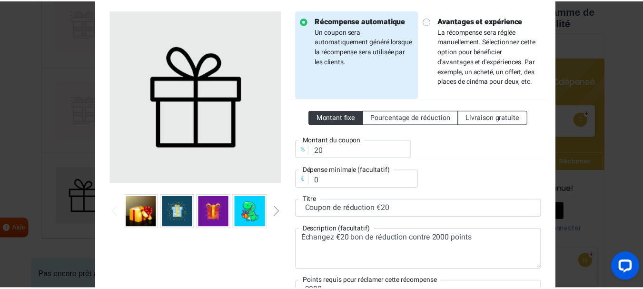
scroll to position [143, 0]
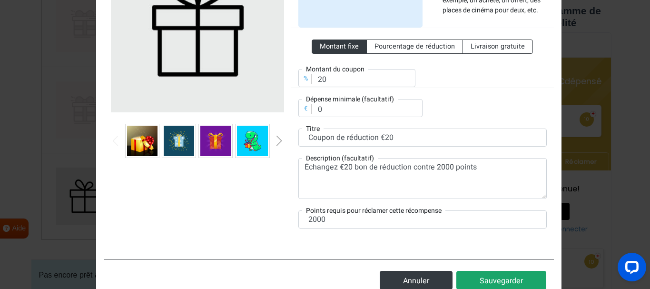
click at [479, 273] on button "Sauvegarder" at bounding box center [501, 280] width 90 height 19
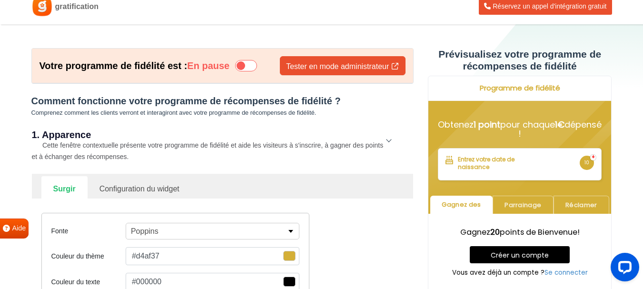
scroll to position [0, 0]
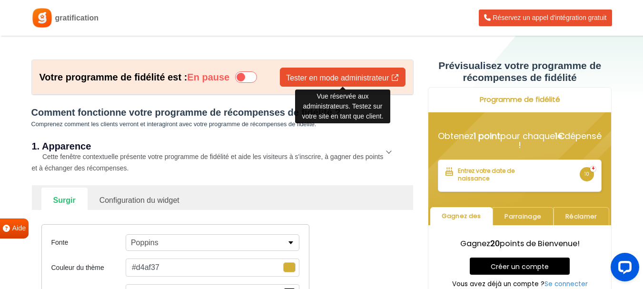
click at [317, 77] on font "Tester en mode administrateur" at bounding box center [337, 78] width 103 height 8
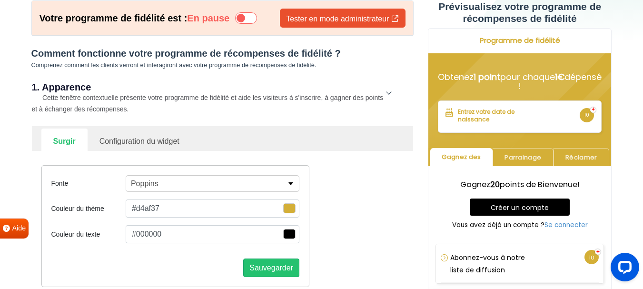
scroll to position [95, 0]
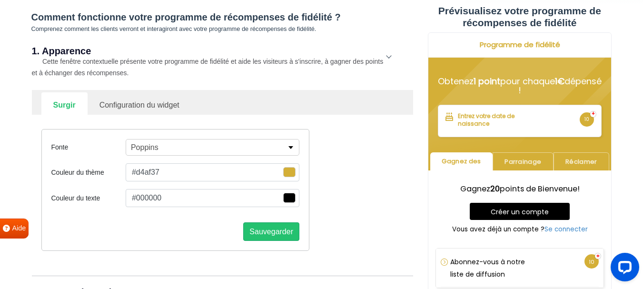
click at [113, 103] on font "Configuration du widget" at bounding box center [139, 105] width 80 height 8
select select "right"
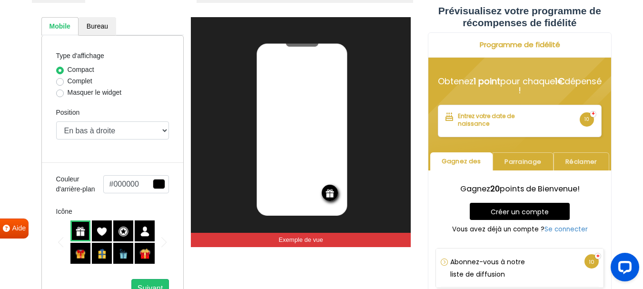
scroll to position [190, 0]
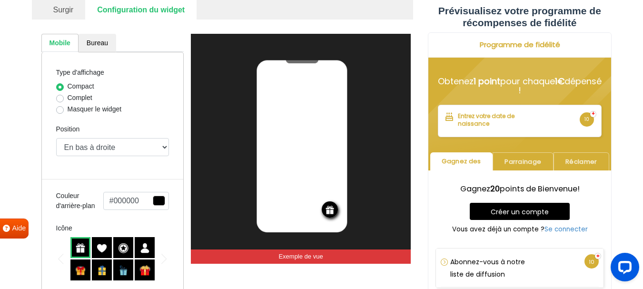
click at [154, 195] on span "button" at bounding box center [159, 200] width 12 height 10
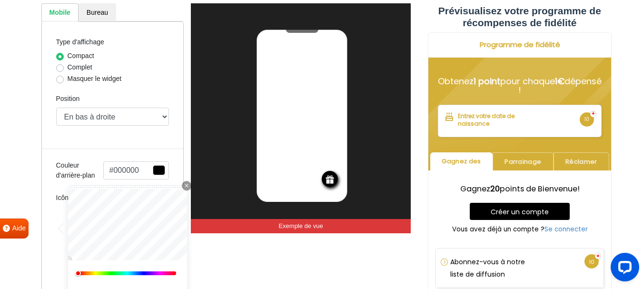
scroll to position [238, 0]
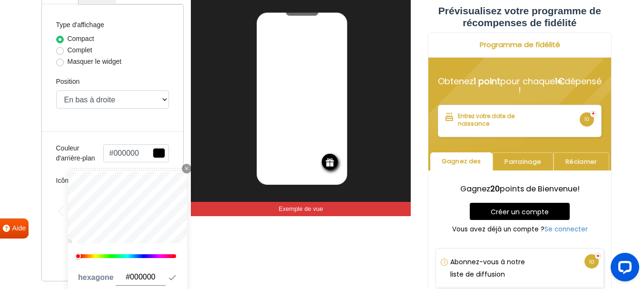
drag, startPoint x: 127, startPoint y: 157, endPoint x: 122, endPoint y: 140, distance: 18.5
click at [127, 156] on button "#000000" at bounding box center [136, 153] width 66 height 18
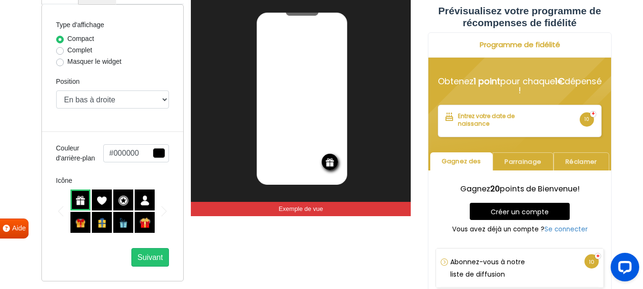
click at [157, 153] on span "button" at bounding box center [159, 153] width 12 height 10
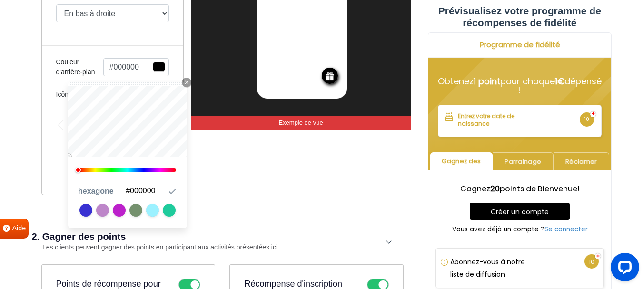
scroll to position [333, 0]
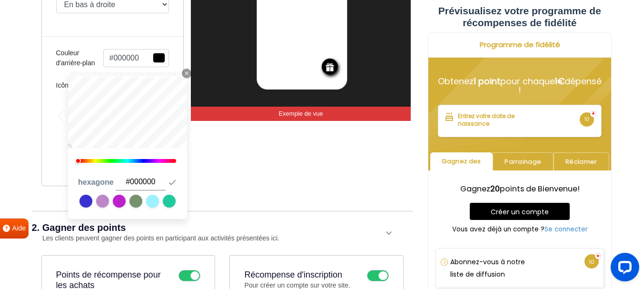
click at [138, 182] on input "#000000" at bounding box center [141, 182] width 50 height 17
click at [139, 182] on input "#000000" at bounding box center [141, 182] width 50 height 17
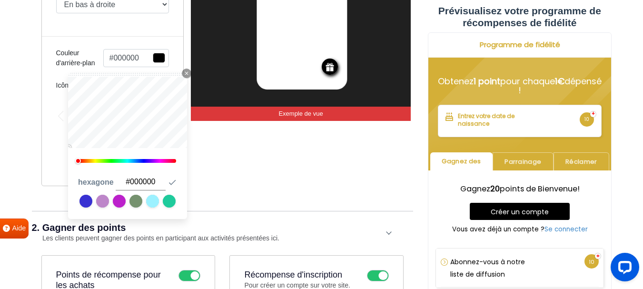
click at [139, 182] on input "#000000" at bounding box center [141, 182] width 50 height 17
type input "#D4AF37"
type input "#d4af37"
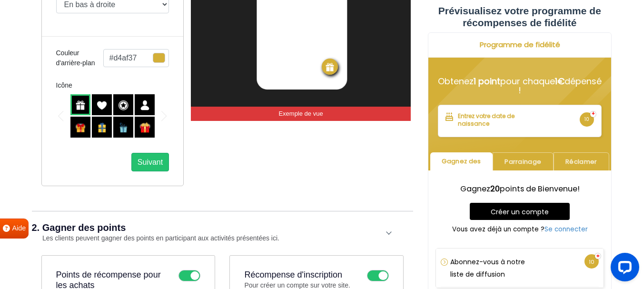
click at [239, 193] on div "Mobile Bureau Type d'affichage Compact Complet Masquer le widget Position En ha…" at bounding box center [222, 38] width 376 height 323
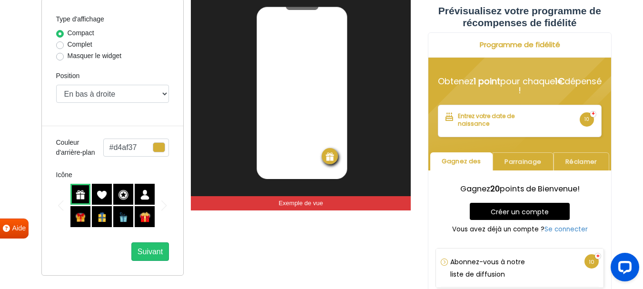
scroll to position [190, 0]
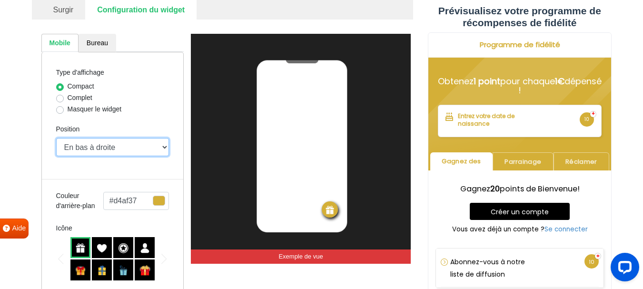
click at [127, 147] on select "En haut à droite En haut à gauche En haut au centre En bas à droite En bas à ga…" at bounding box center [112, 147] width 113 height 18
select select "left"
click at [56, 138] on select "En haut à droite En haut à gauche En haut au centre En bas à droite En bas à ga…" at bounding box center [112, 147] width 113 height 18
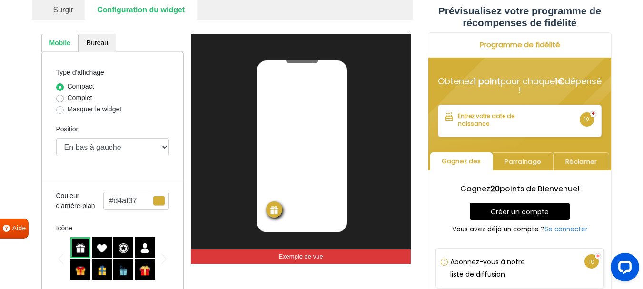
click at [96, 42] on font "Bureau" at bounding box center [97, 43] width 21 height 8
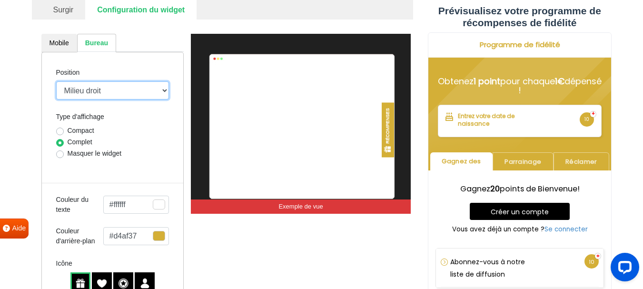
click at [123, 89] on select "Milieu droit Milieu gauche Barre supérieure En haut à gauche En haut à droite E…" at bounding box center [112, 90] width 113 height 18
select select "left-side-drawer"
click at [56, 81] on select "Milieu droit Milieu gauche Barre supérieure En haut à gauche En haut à droite E…" at bounding box center [112, 90] width 113 height 18
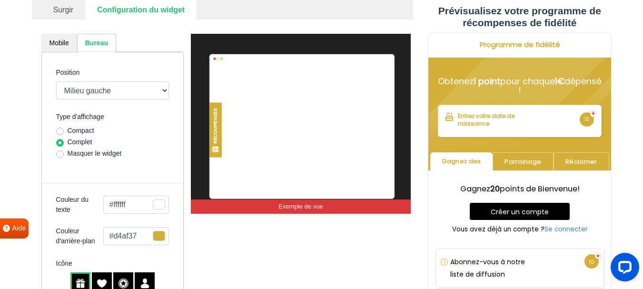
click at [65, 41] on font "Mobile" at bounding box center [59, 43] width 20 height 8
select select "left"
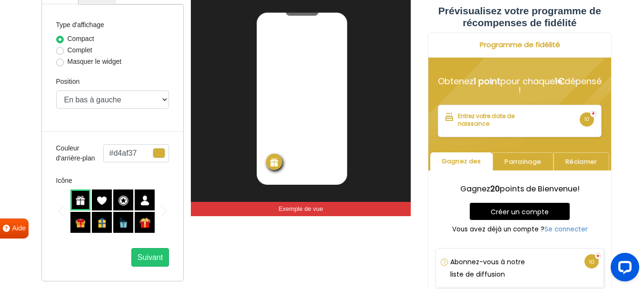
scroll to position [285, 0]
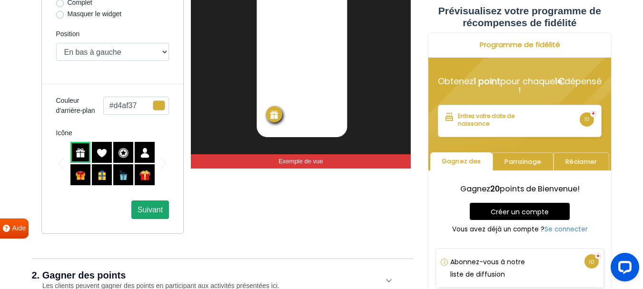
click at [151, 212] on font "Suivant" at bounding box center [149, 209] width 25 height 8
select select "left-side-drawer"
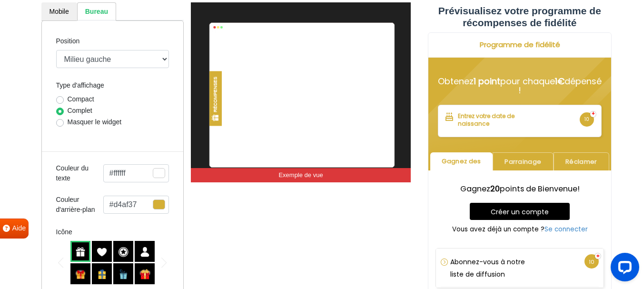
scroll to position [238, 0]
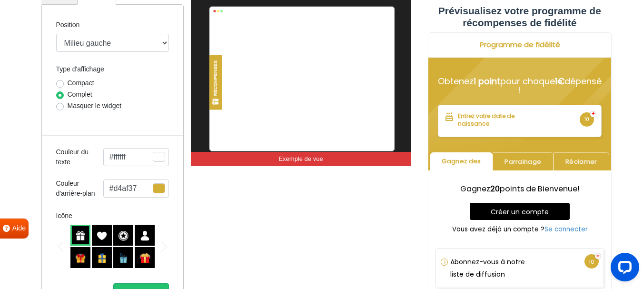
click at [68, 84] on label "Compact" at bounding box center [81, 83] width 27 height 10
click at [61, 84] on input "Compact" at bounding box center [60, 83] width 8 height 10
radio input "true"
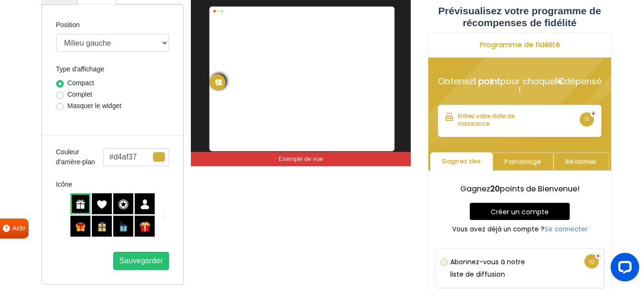
click at [68, 97] on label "Complet" at bounding box center [80, 94] width 25 height 10
click at [59, 97] on input "Complet" at bounding box center [60, 94] width 8 height 10
radio input "true"
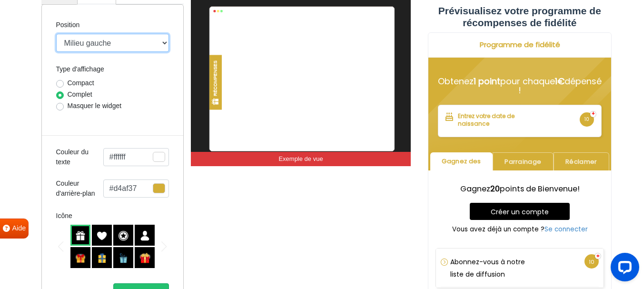
click at [95, 40] on select "Milieu droit Milieu gauche Barre supérieure En haut à gauche En haut à droite E…" at bounding box center [112, 43] width 113 height 18
select select "left-bottom-bar"
click at [56, 34] on select "Milieu droit Milieu gauche Barre supérieure En haut à gauche En haut à droite E…" at bounding box center [112, 43] width 113 height 18
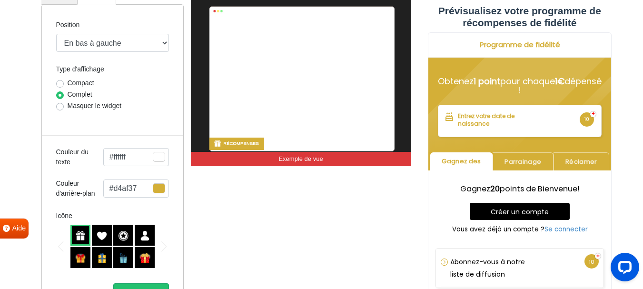
click at [68, 81] on label "Compact" at bounding box center [81, 83] width 27 height 10
click at [63, 81] on input "Compact" at bounding box center [60, 83] width 8 height 10
radio input "true"
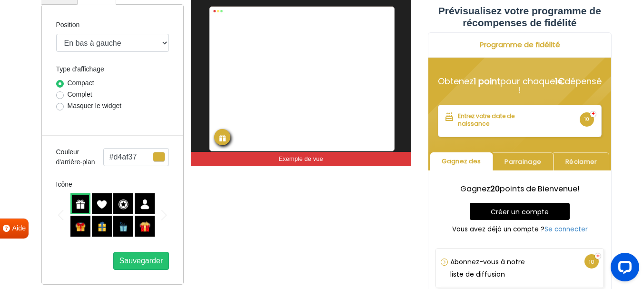
click at [68, 94] on label "Complet" at bounding box center [80, 94] width 25 height 10
click at [61, 94] on input "Complet" at bounding box center [60, 94] width 8 height 10
radio input "true"
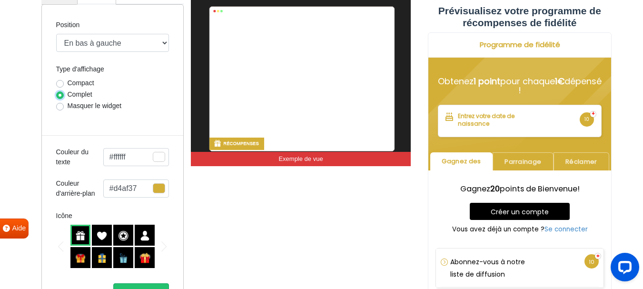
scroll to position [190, 0]
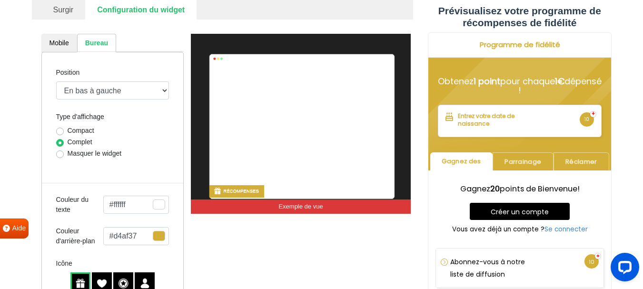
click at [59, 44] on font "Mobile" at bounding box center [59, 43] width 20 height 8
select select "left"
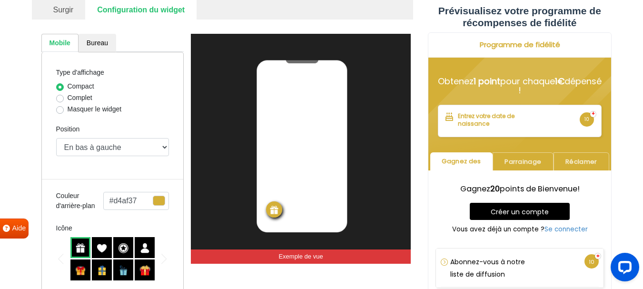
click at [68, 95] on label "Complet" at bounding box center [80, 98] width 25 height 10
click at [63, 95] on input "Complet" at bounding box center [60, 98] width 8 height 10
radio input "true"
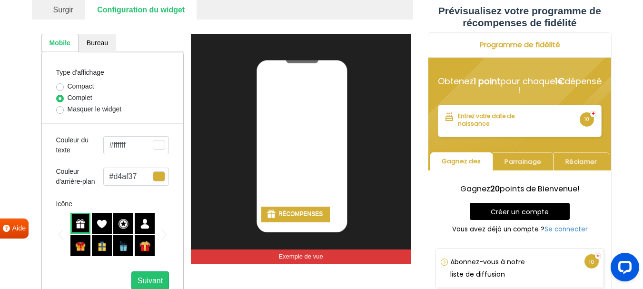
click at [68, 97] on label "Complet" at bounding box center [80, 98] width 25 height 10
click at [60, 97] on input "Complet" at bounding box center [60, 98] width 8 height 10
click at [68, 88] on label "Compact" at bounding box center [81, 86] width 27 height 10
click at [61, 88] on input "Compact" at bounding box center [60, 86] width 8 height 10
radio input "true"
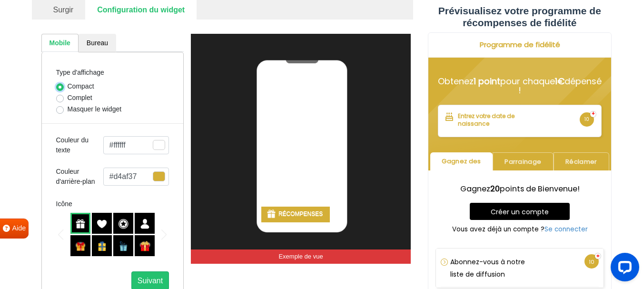
select select "left"
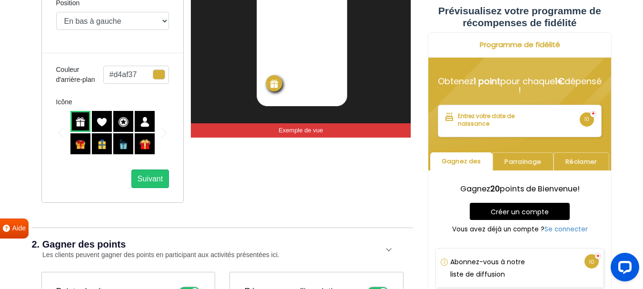
scroll to position [333, 0]
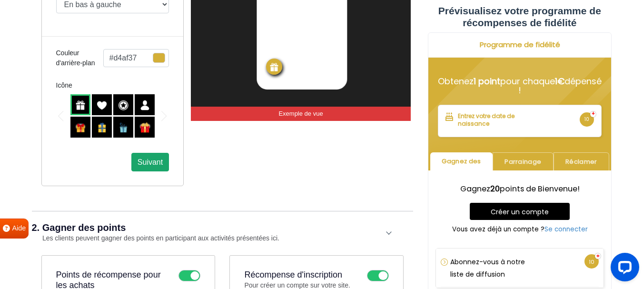
click at [146, 159] on font "Suivant" at bounding box center [149, 162] width 25 height 8
select select "left-bottom-bar"
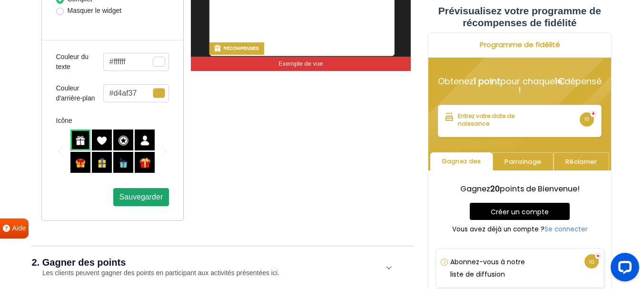
click at [146, 199] on font "Sauvegarder" at bounding box center [141, 197] width 44 height 8
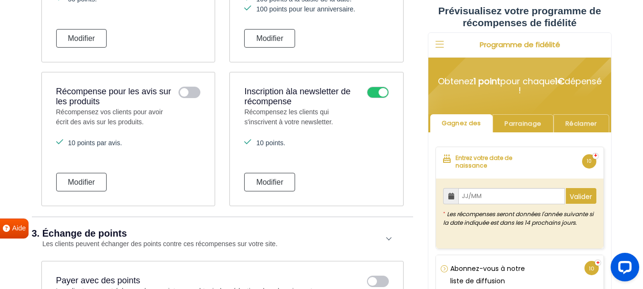
scroll to position [993, 0]
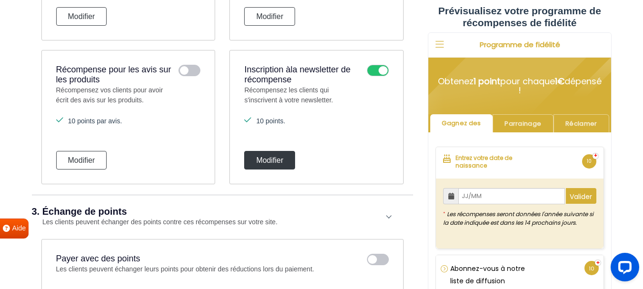
click at [280, 155] on button "Modifier" at bounding box center [269, 160] width 51 height 19
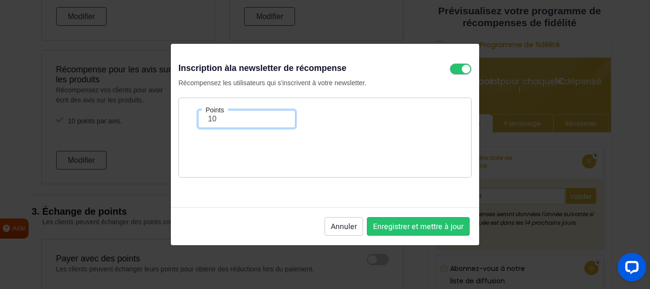
click at [215, 117] on input "10" at bounding box center [247, 119] width 98 height 18
click at [282, 117] on input "11" at bounding box center [247, 119] width 98 height 18
click at [282, 117] on input "12" at bounding box center [247, 119] width 98 height 18
click at [282, 117] on input "13" at bounding box center [247, 119] width 98 height 18
click at [282, 117] on input "14" at bounding box center [247, 119] width 98 height 18
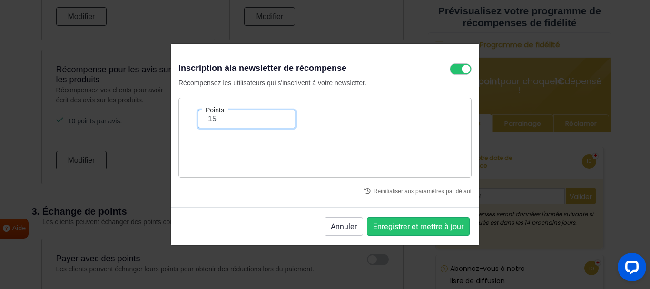
click at [282, 117] on input "15" at bounding box center [247, 119] width 98 height 18
click at [282, 117] on input "16" at bounding box center [247, 119] width 98 height 18
click at [282, 117] on input "17" at bounding box center [247, 119] width 98 height 18
click at [282, 117] on input "18" at bounding box center [247, 119] width 98 height 18
click at [282, 117] on input "19" at bounding box center [247, 119] width 98 height 18
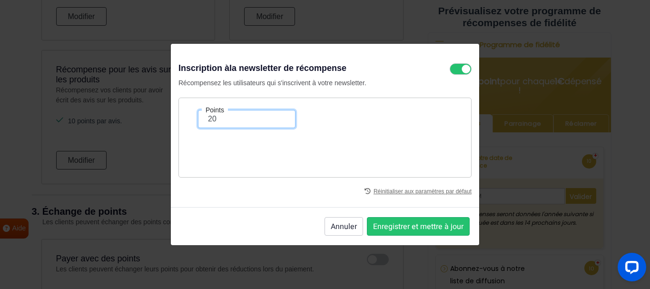
type input "20"
click at [282, 117] on input "20" at bounding box center [247, 119] width 98 height 18
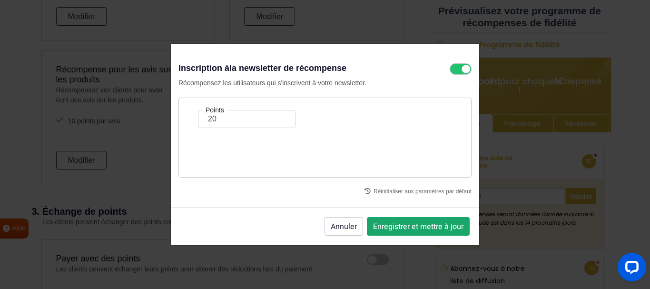
click at [419, 219] on button "Enregistrer et mettre à jour" at bounding box center [418, 226] width 103 height 19
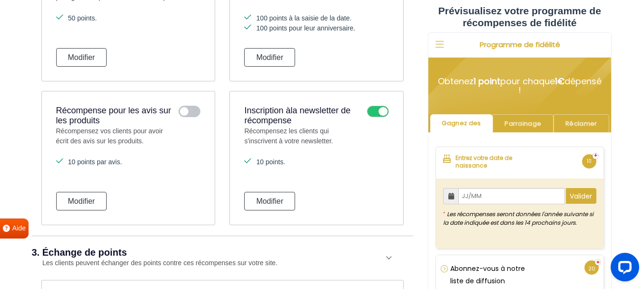
scroll to position [897, 0]
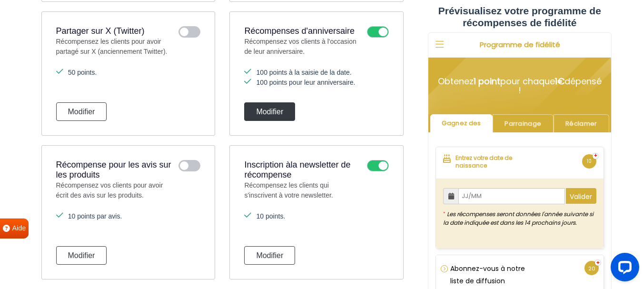
click at [280, 115] on font "Modifier" at bounding box center [269, 111] width 27 height 8
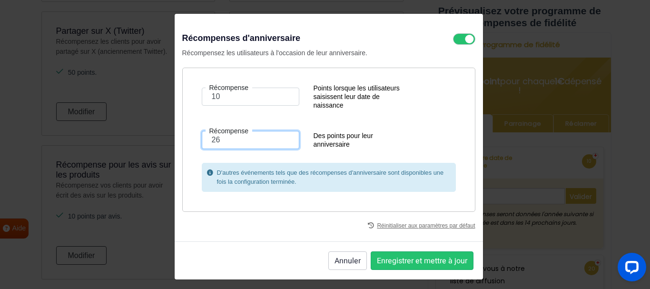
click at [281, 138] on input "26" at bounding box center [251, 140] width 98 height 18
click at [281, 138] on input "27" at bounding box center [251, 140] width 98 height 18
click at [281, 138] on input "28" at bounding box center [251, 140] width 98 height 18
click at [281, 138] on input "29" at bounding box center [251, 140] width 98 height 18
click at [281, 138] on input "30" at bounding box center [251, 140] width 98 height 18
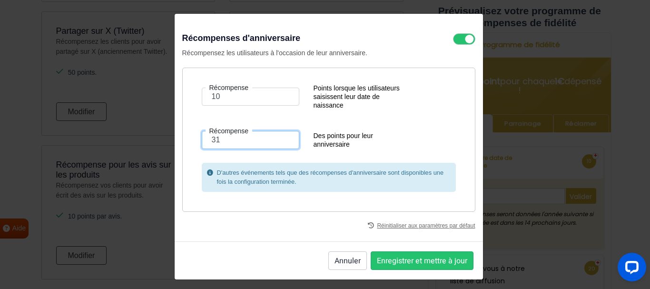
click at [281, 138] on input "31" at bounding box center [251, 140] width 98 height 18
click at [281, 138] on input "32" at bounding box center [251, 140] width 98 height 18
click at [281, 138] on input "33" at bounding box center [251, 140] width 98 height 18
click at [281, 138] on input "34" at bounding box center [251, 140] width 98 height 18
click at [281, 138] on input "35" at bounding box center [251, 140] width 98 height 18
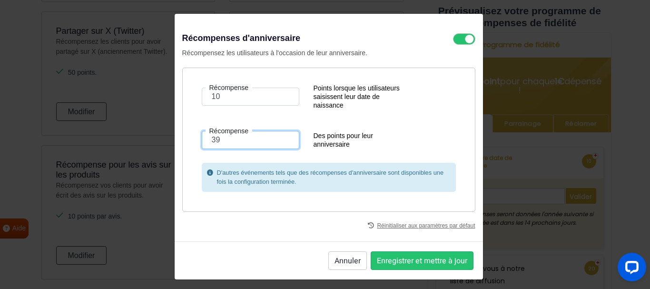
click at [281, 138] on input "39" at bounding box center [251, 140] width 98 height 18
click at [281, 138] on input "40" at bounding box center [251, 140] width 98 height 18
click at [281, 138] on input "41" at bounding box center [251, 140] width 98 height 18
click at [281, 138] on input "42" at bounding box center [251, 140] width 98 height 18
click at [281, 138] on input "43" at bounding box center [251, 140] width 98 height 18
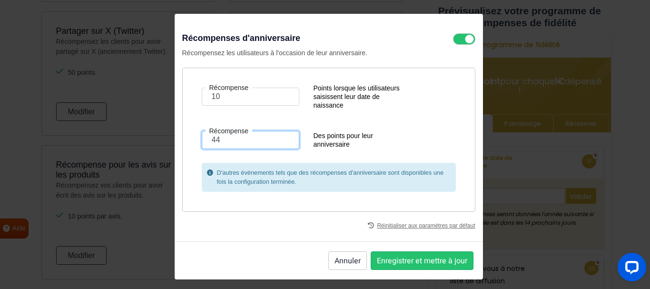
click at [281, 138] on input "44" at bounding box center [251, 140] width 98 height 18
click at [281, 138] on input "45" at bounding box center [251, 140] width 98 height 18
click at [281, 138] on input "46" at bounding box center [251, 140] width 98 height 18
click at [281, 138] on input "47" at bounding box center [251, 140] width 98 height 18
click at [281, 138] on input "48" at bounding box center [251, 140] width 98 height 18
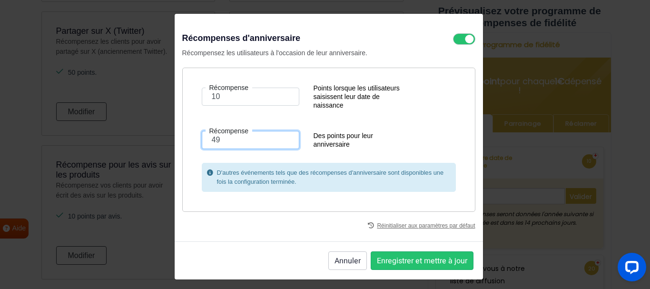
click at [281, 138] on input "49" at bounding box center [251, 140] width 98 height 18
type input "50"
click at [281, 138] on input "50" at bounding box center [251, 140] width 98 height 18
click at [280, 96] on input "11" at bounding box center [251, 97] width 98 height 18
click at [280, 96] on input "12" at bounding box center [251, 97] width 98 height 18
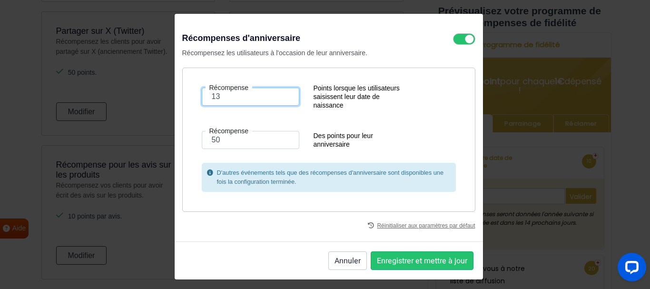
click at [280, 96] on input "13" at bounding box center [251, 97] width 98 height 18
click at [280, 96] on input "14" at bounding box center [251, 97] width 98 height 18
click at [280, 96] on input "15" at bounding box center [251, 97] width 98 height 18
click at [280, 96] on input "16" at bounding box center [251, 97] width 98 height 18
click at [280, 96] on input "17" at bounding box center [251, 97] width 98 height 18
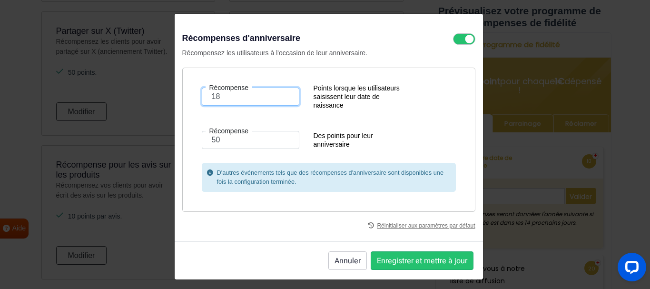
click at [280, 96] on input "18" at bounding box center [251, 97] width 98 height 18
click at [280, 96] on input "19" at bounding box center [251, 97] width 98 height 18
type input "20"
click at [280, 96] on input "20" at bounding box center [251, 97] width 98 height 18
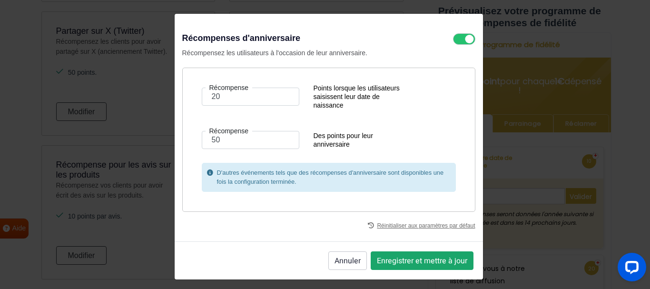
click at [407, 261] on font "Enregistrer et mettre à jour" at bounding box center [422, 260] width 90 height 11
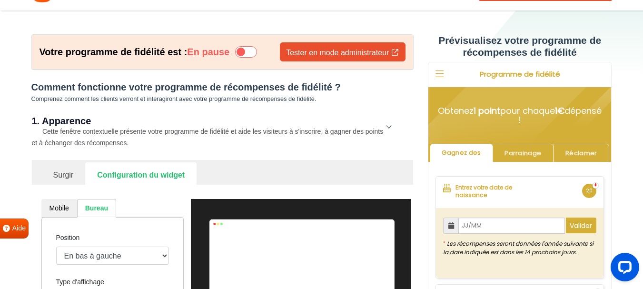
scroll to position [0, 0]
